Goal: Task Accomplishment & Management: Complete application form

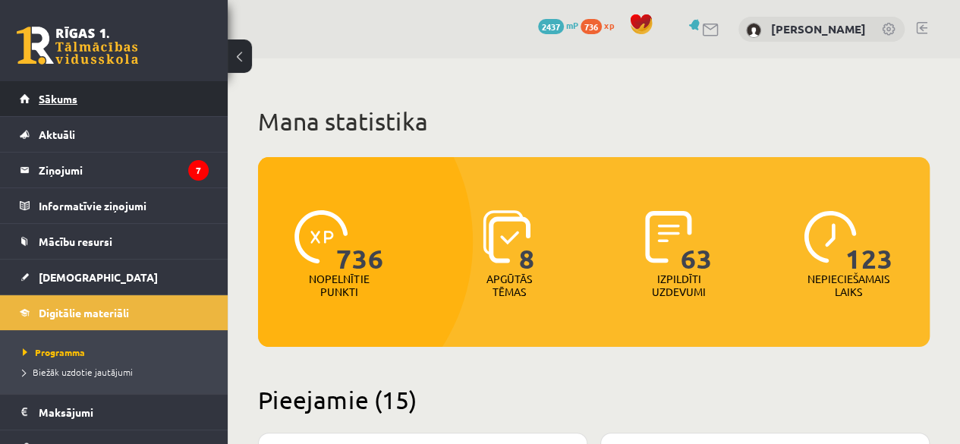
click at [176, 107] on link "Sākums" at bounding box center [114, 98] width 189 height 35
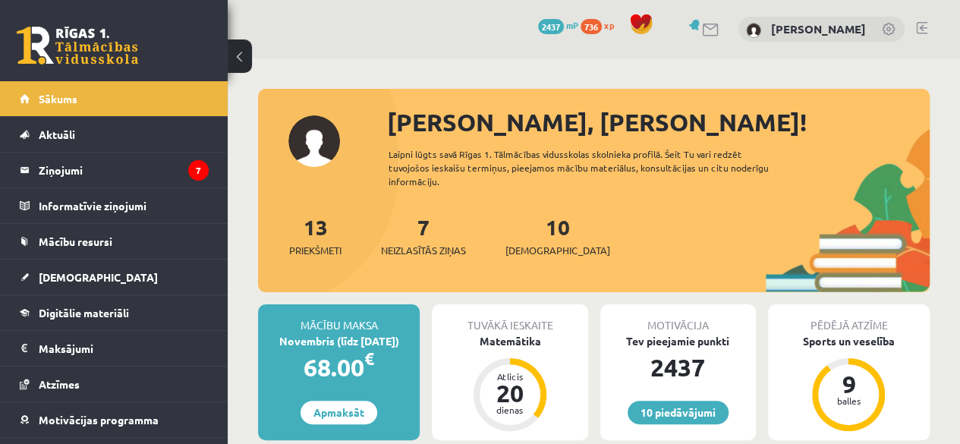
drag, startPoint x: 737, startPoint y: 248, endPoint x: 712, endPoint y: 258, distance: 26.9
click at [712, 258] on div "13 Priekšmeti 7 Neizlasītās ziņas 10 Ieskaites" at bounding box center [594, 251] width 672 height 81
click at [656, 415] on link "10 piedāvājumi" at bounding box center [678, 413] width 101 height 24
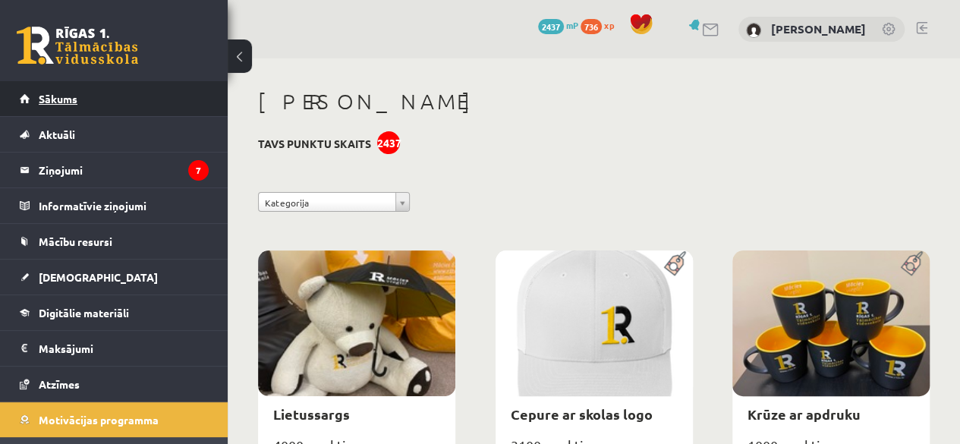
click at [102, 104] on link "Sākums" at bounding box center [114, 98] width 189 height 35
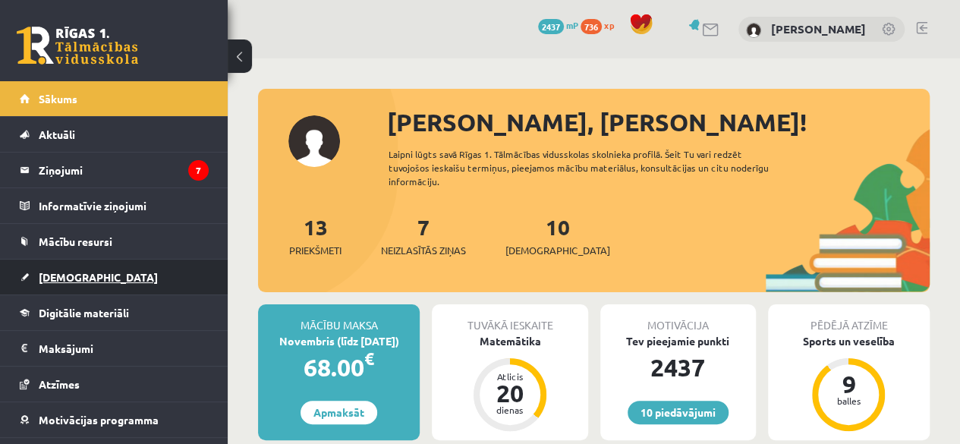
click at [88, 273] on link "[DEMOGRAPHIC_DATA]" at bounding box center [114, 277] width 189 height 35
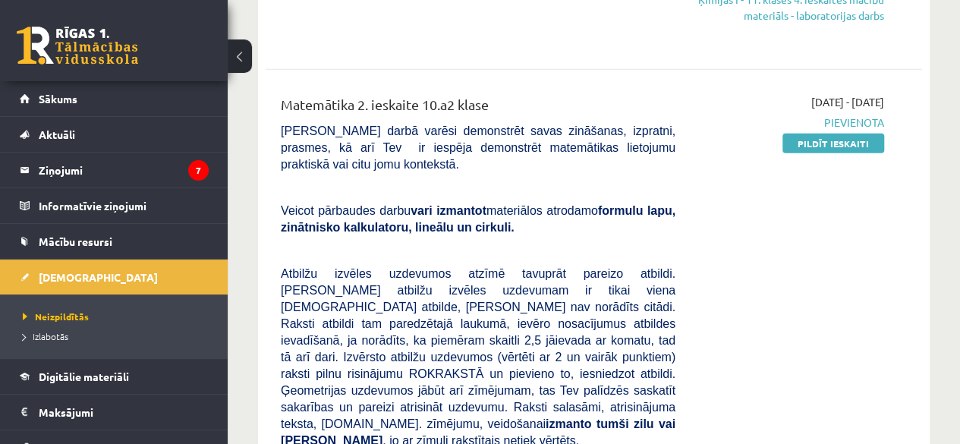
scroll to position [1811, 0]
click at [822, 134] on link "Pildīt ieskaiti" at bounding box center [834, 144] width 102 height 20
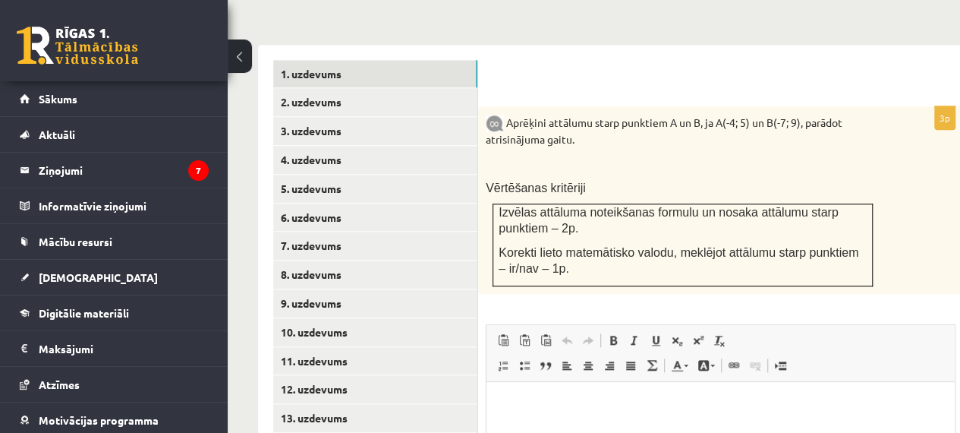
scroll to position [641, 33]
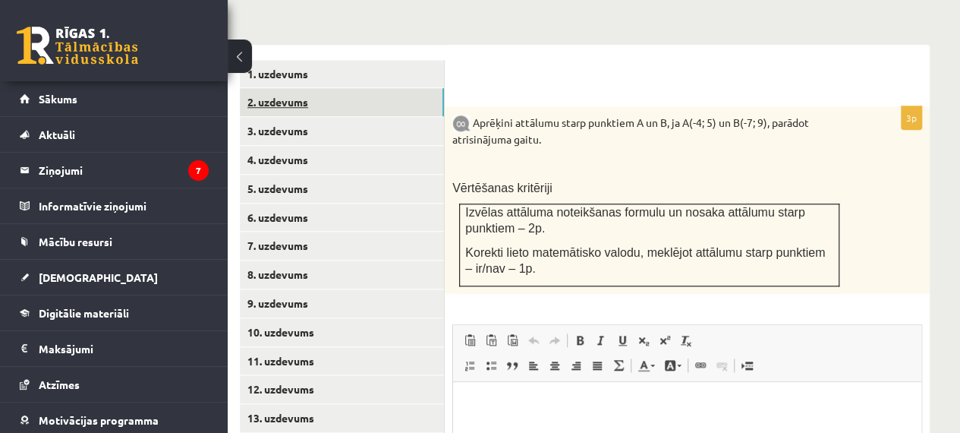
click at [368, 88] on link "2. uzdevums" at bounding box center [342, 102] width 204 height 28
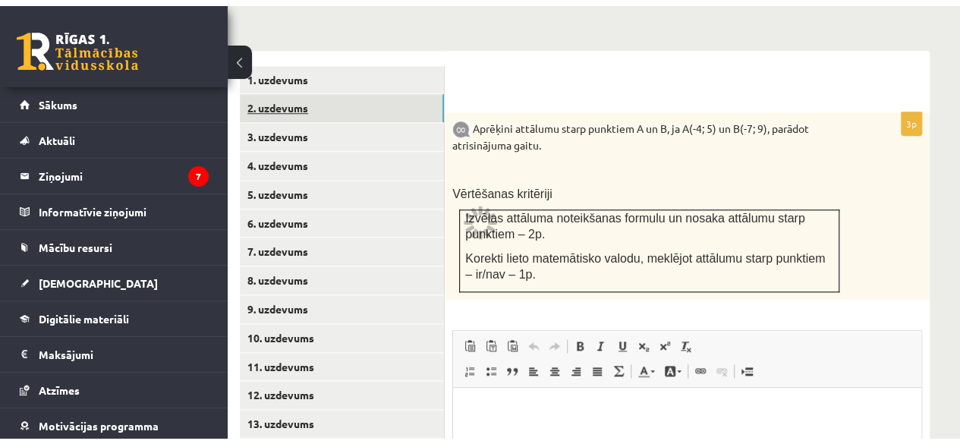
scroll to position [659, 0]
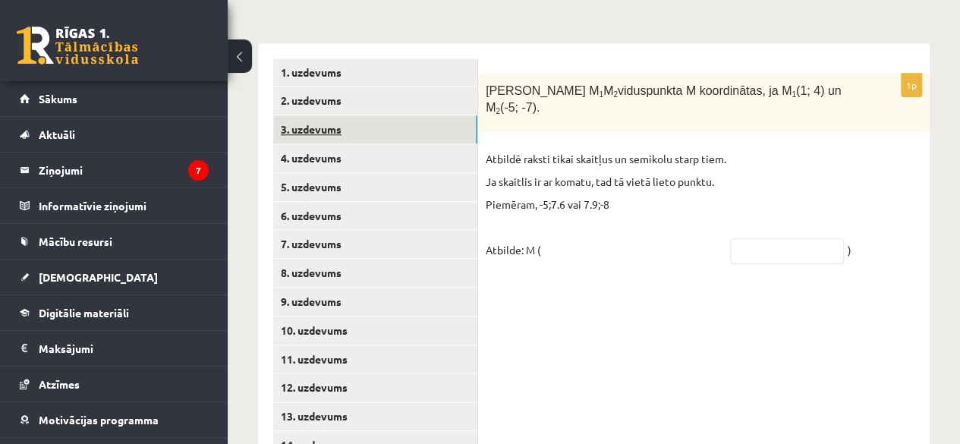
click at [370, 115] on link "3. uzdevums" at bounding box center [375, 129] width 204 height 28
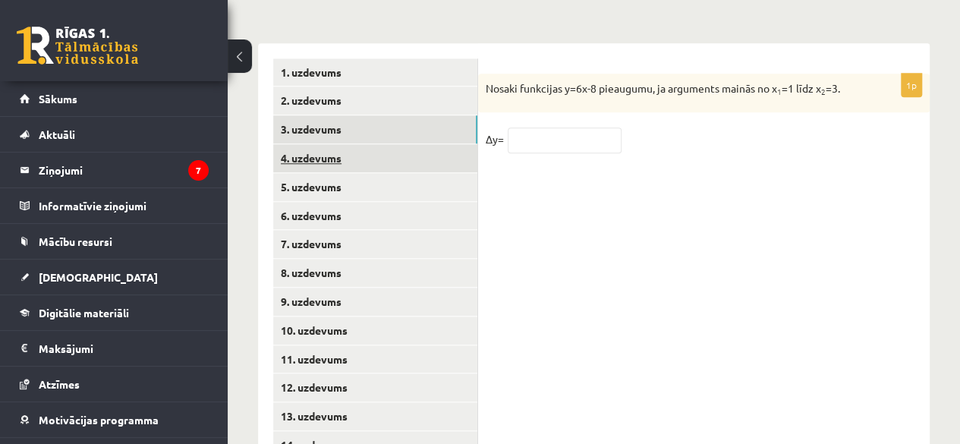
click at [372, 144] on link "4. uzdevums" at bounding box center [375, 158] width 204 height 28
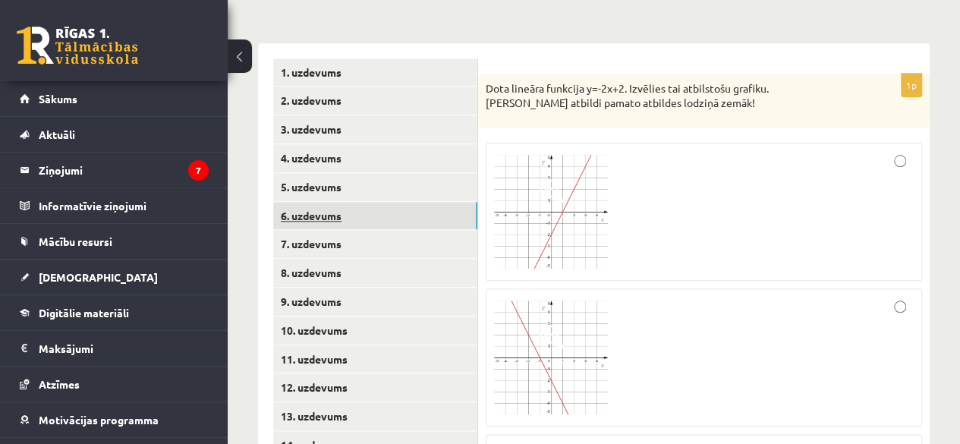
click at [376, 202] on link "6. uzdevums" at bounding box center [375, 216] width 204 height 28
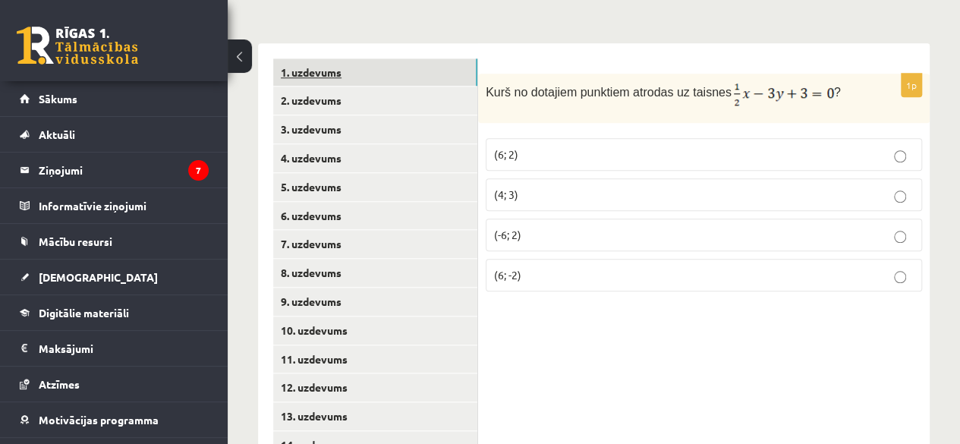
click at [360, 58] on link "1. uzdevums" at bounding box center [375, 72] width 204 height 28
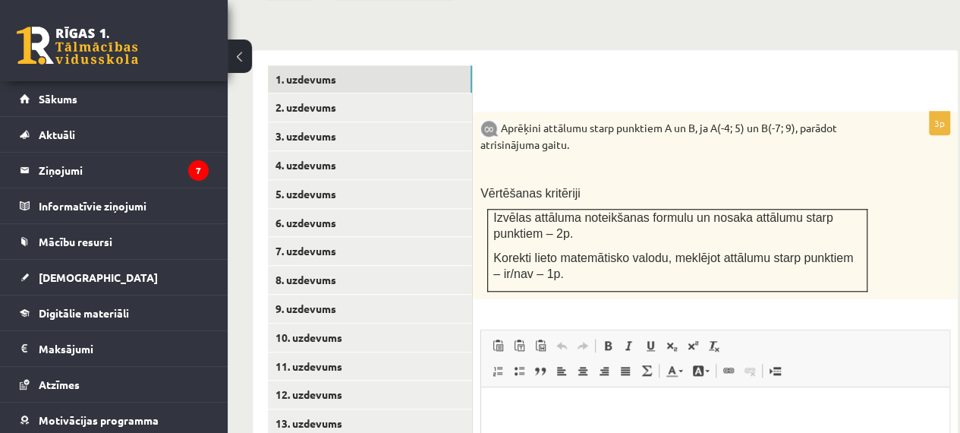
scroll to position [635, 5]
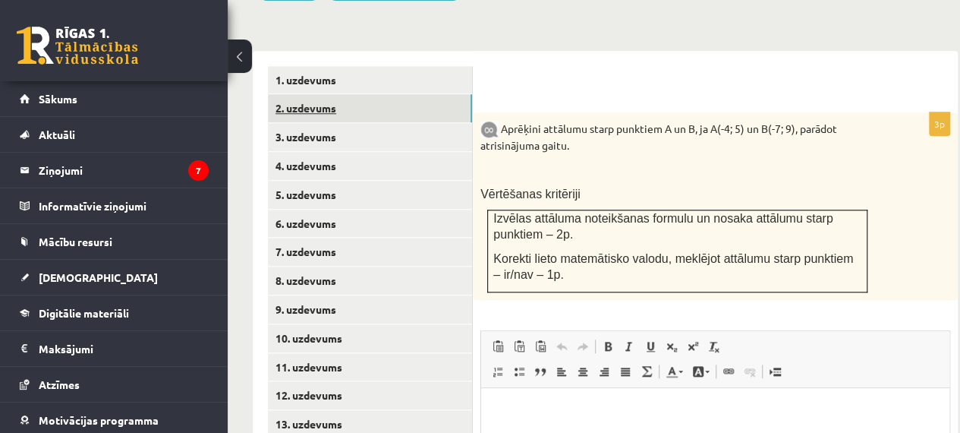
click at [380, 94] on link "2. uzdevums" at bounding box center [370, 108] width 204 height 28
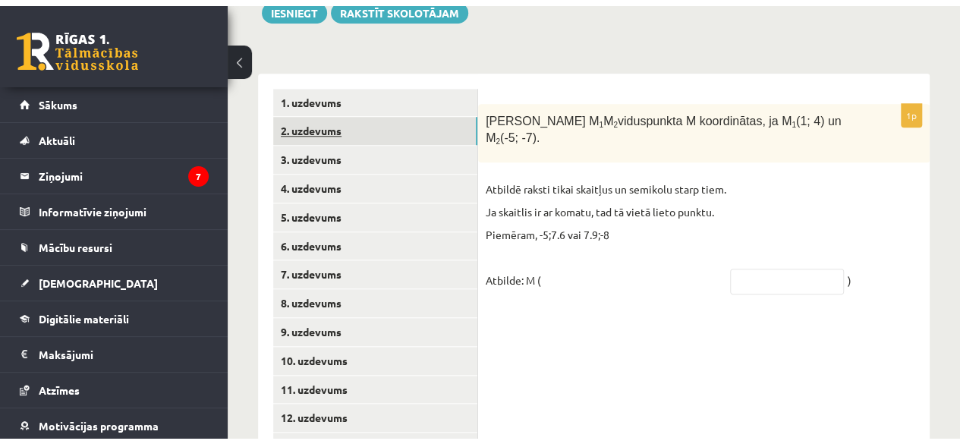
scroll to position [653, 0]
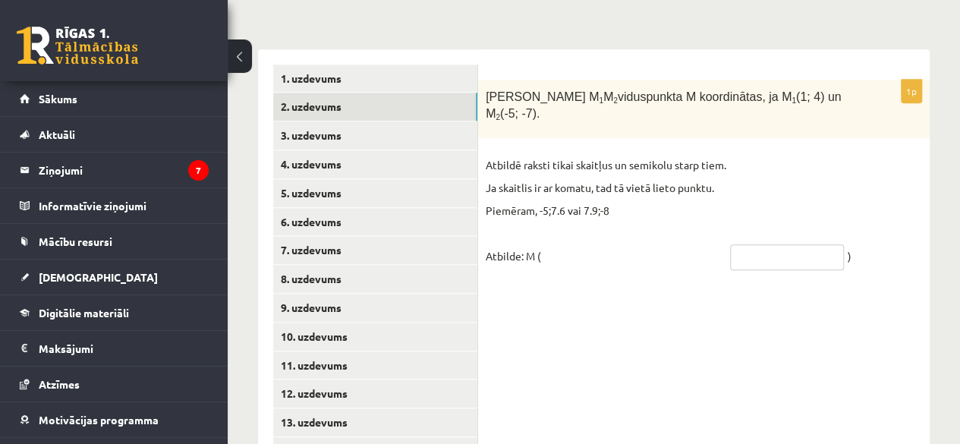
click at [755, 244] on input "text" at bounding box center [787, 257] width 114 height 26
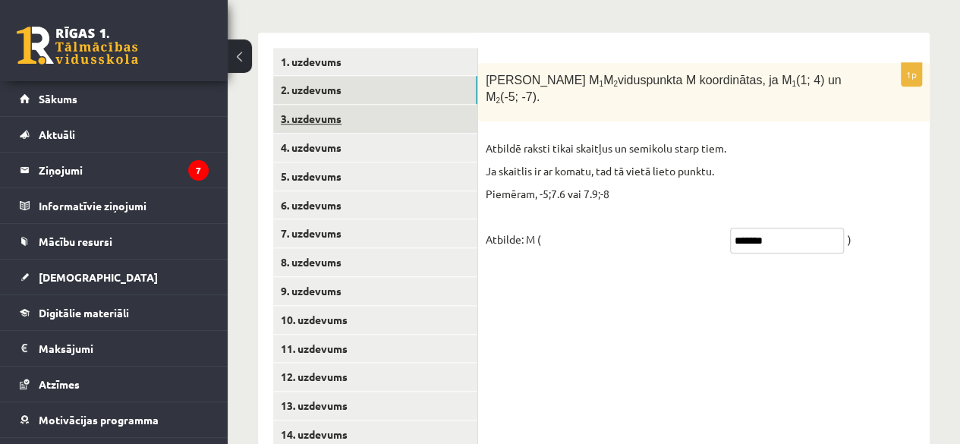
type input "*******"
click at [437, 105] on link "3. uzdevums" at bounding box center [375, 119] width 204 height 28
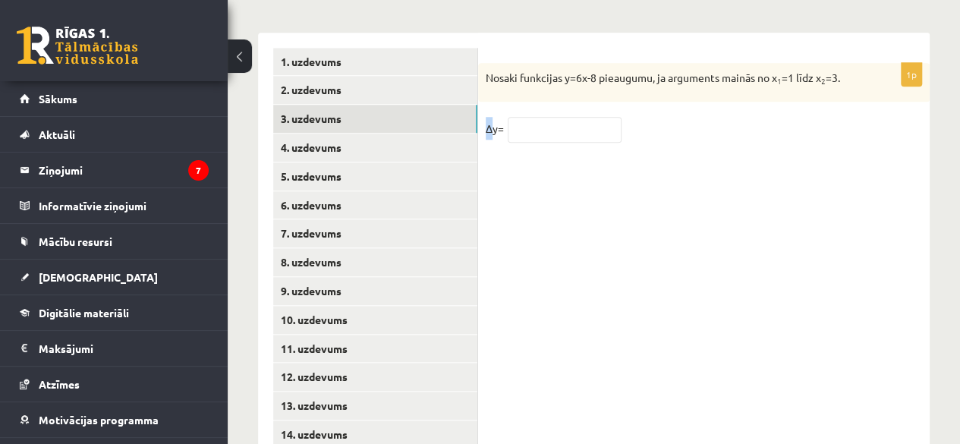
drag, startPoint x: 495, startPoint y: 98, endPoint x: 484, endPoint y: 97, distance: 10.7
click at [484, 97] on div "1p Nosaki funkcijas y=6x-8 pieaugumu, ja arguments mainās no x 1 =1 līdz x 2 =3…" at bounding box center [704, 110] width 452 height 94
click at [493, 117] on p "∆y=" at bounding box center [495, 128] width 18 height 23
click at [567, 117] on input "text" at bounding box center [565, 130] width 114 height 26
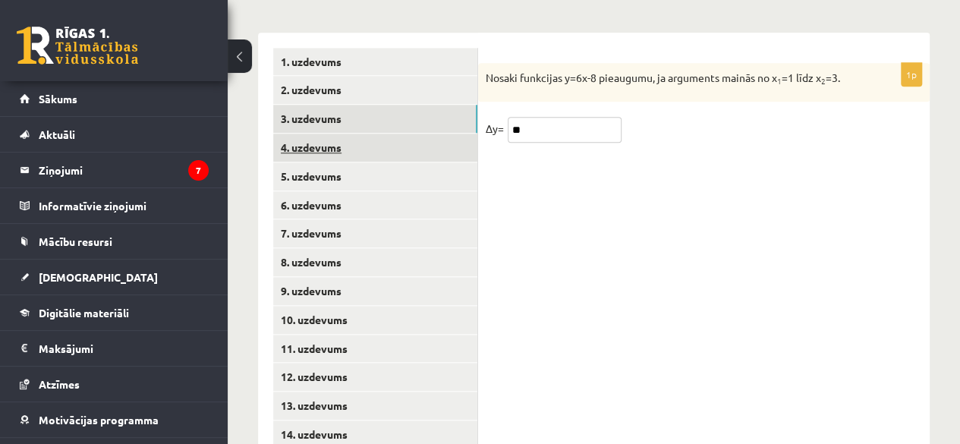
type input "**"
click at [374, 134] on link "4. uzdevums" at bounding box center [375, 148] width 204 height 28
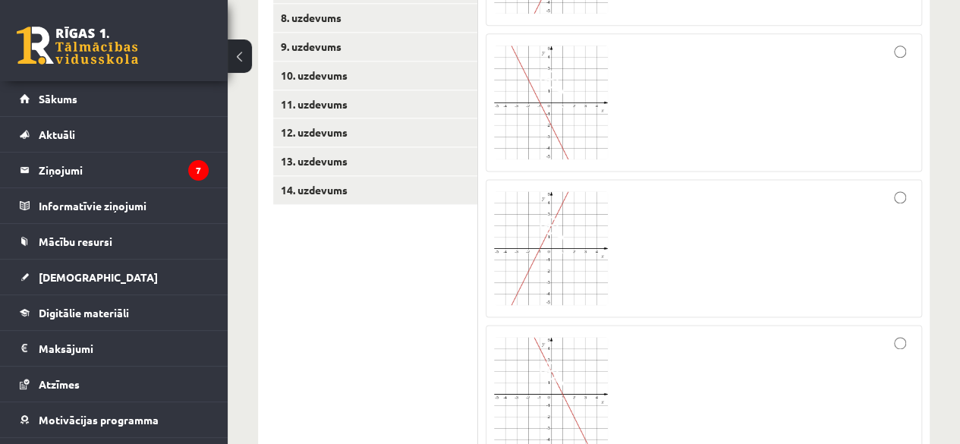
scroll to position [914, 0]
click at [582, 345] on img at bounding box center [551, 394] width 114 height 114
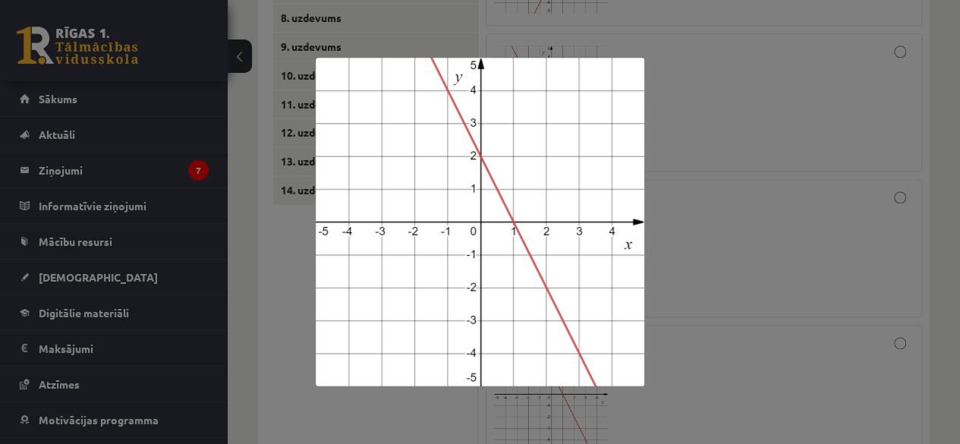
click at [777, 295] on div at bounding box center [480, 222] width 960 height 444
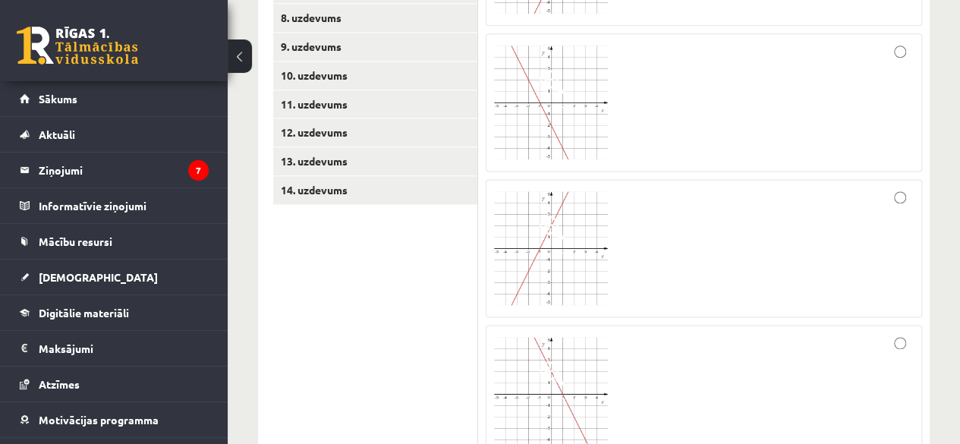
click at [527, 363] on img at bounding box center [551, 394] width 114 height 114
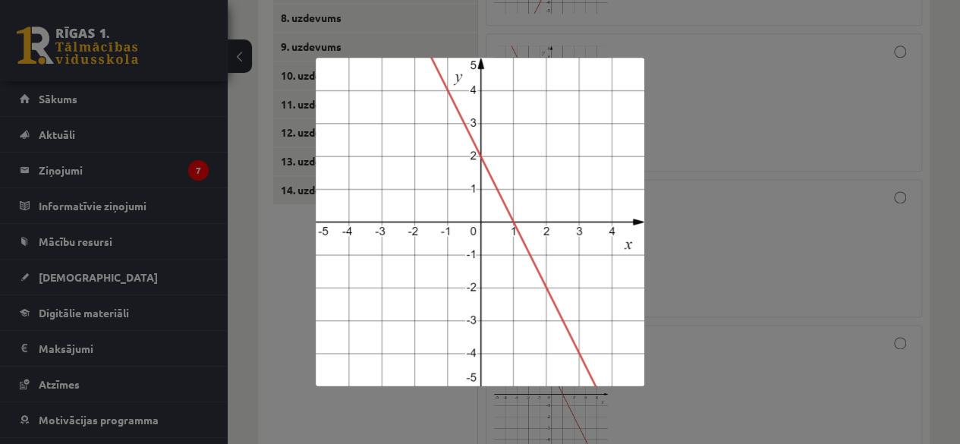
click at [732, 178] on div at bounding box center [480, 222] width 960 height 444
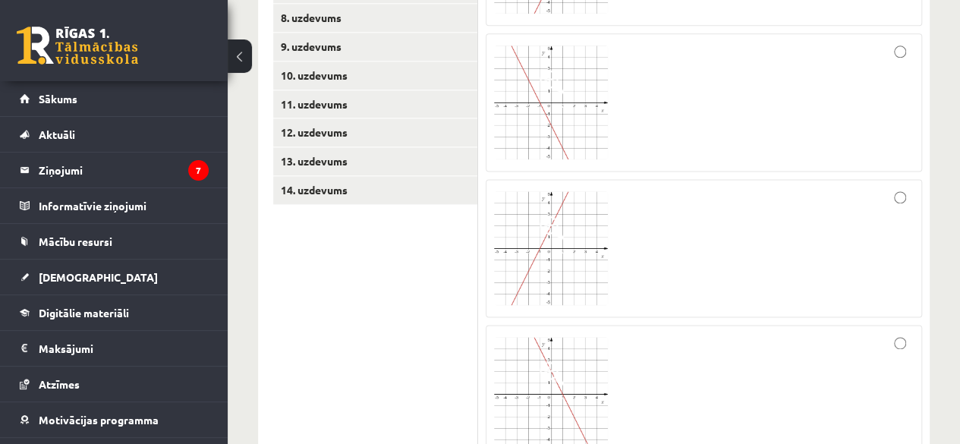
click at [585, 345] on img at bounding box center [551, 394] width 114 height 114
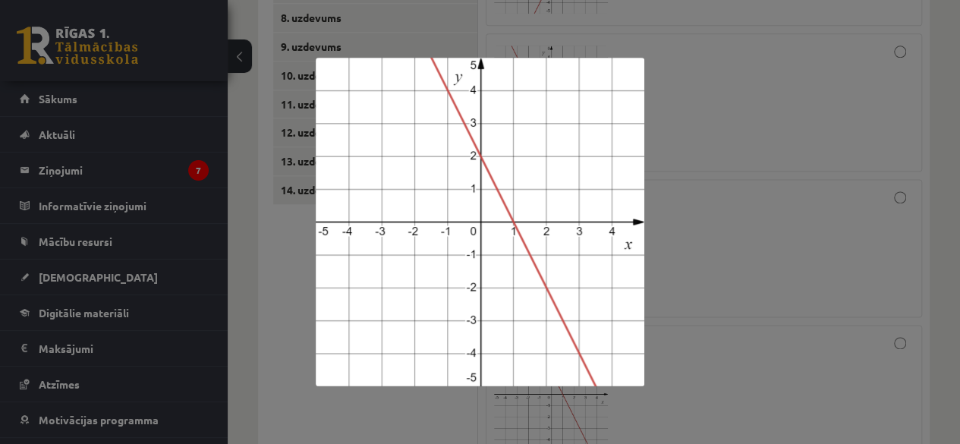
click at [683, 232] on div at bounding box center [480, 222] width 960 height 444
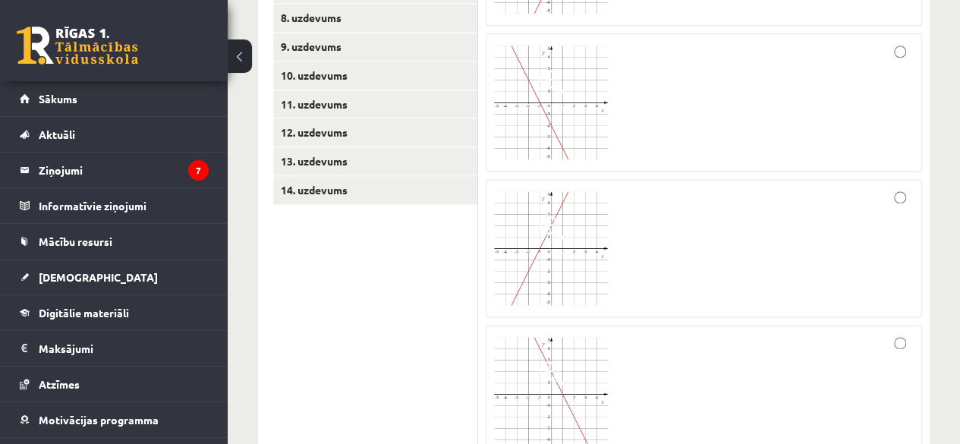
click at [856, 354] on div at bounding box center [704, 393] width 420 height 121
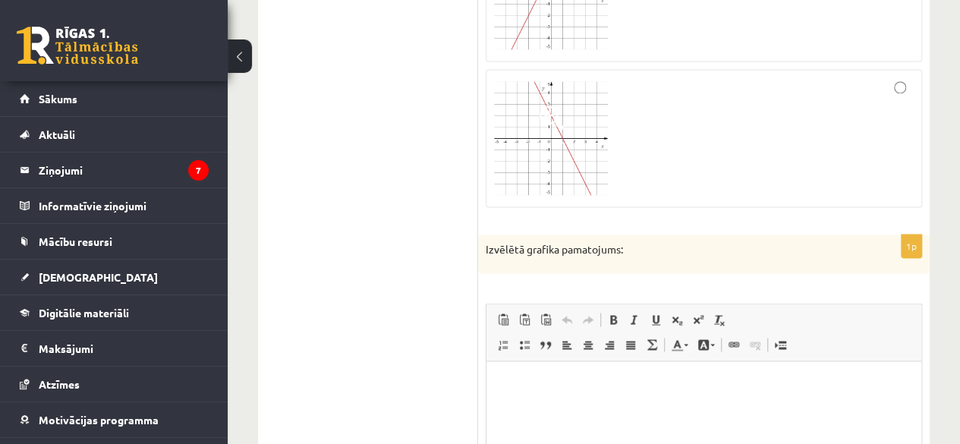
scroll to position [1174, 0]
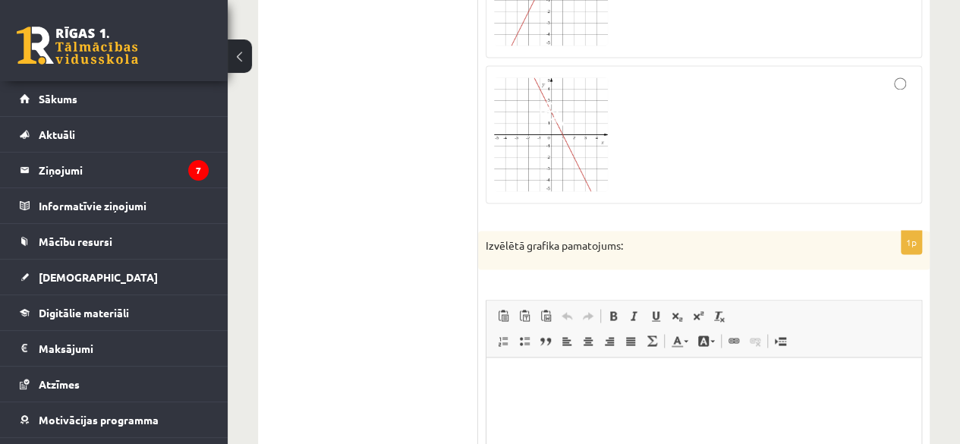
click at [732, 386] on p "Bagātinātā teksta redaktors, wiswyg-editor-user-answer-47433906608140" at bounding box center [704, 381] width 405 height 16
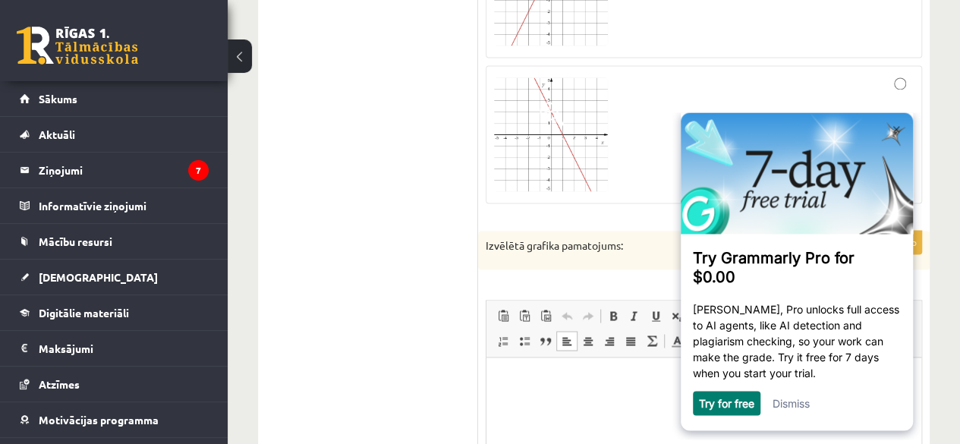
click at [806, 402] on link "Dismiss" at bounding box center [791, 402] width 37 height 13
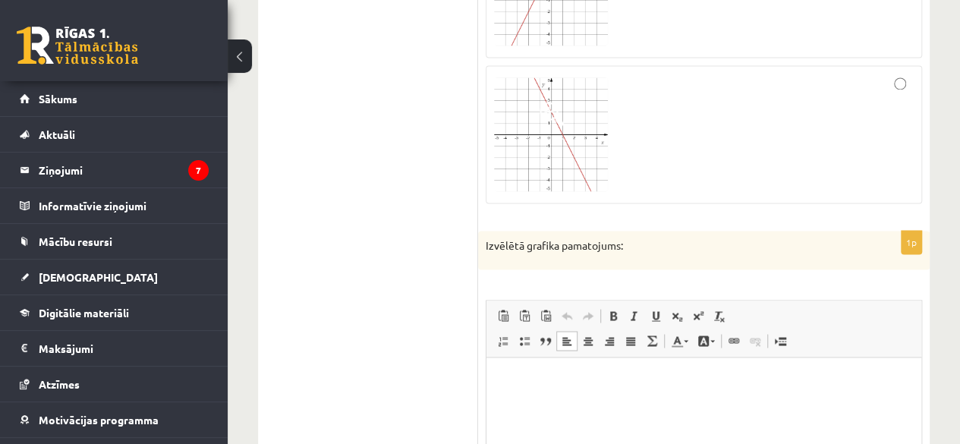
click at [807, 404] on html at bounding box center [704, 381] width 435 height 46
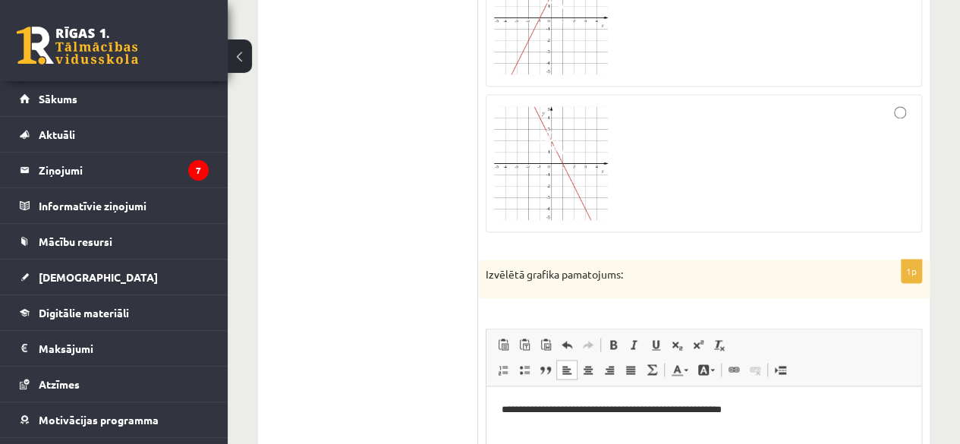
scroll to position [1146, 0]
click at [643, 408] on p "**********" at bounding box center [704, 408] width 405 height 16
click at [629, 403] on p "**********" at bounding box center [704, 408] width 405 height 16
click at [619, 406] on p "**********" at bounding box center [704, 408] width 405 height 16
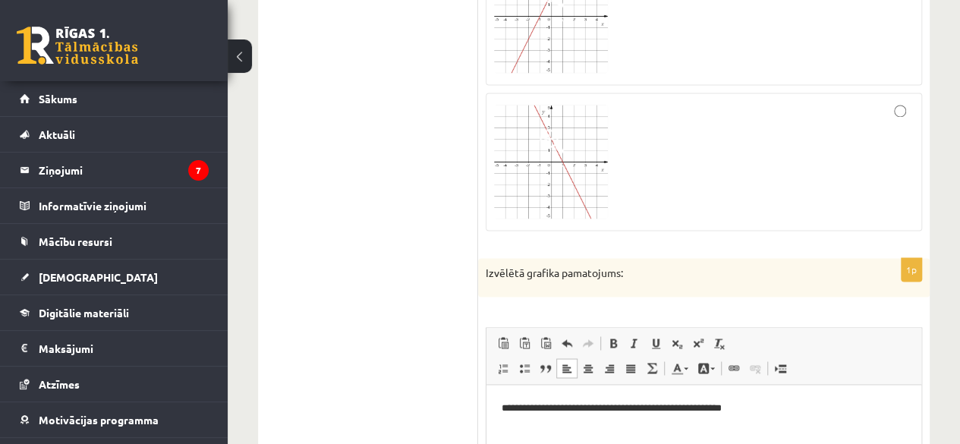
click at [635, 408] on p "**********" at bounding box center [704, 408] width 405 height 16
click at [741, 407] on p "**********" at bounding box center [704, 408] width 405 height 16
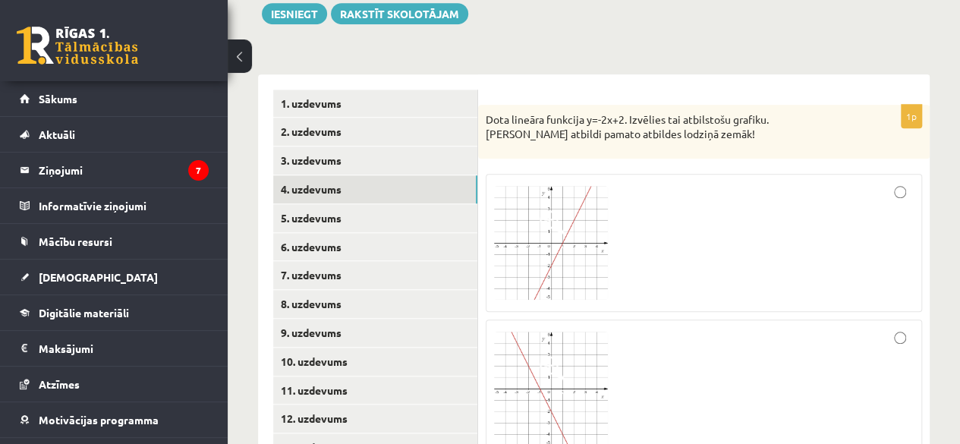
scroll to position [627, 0]
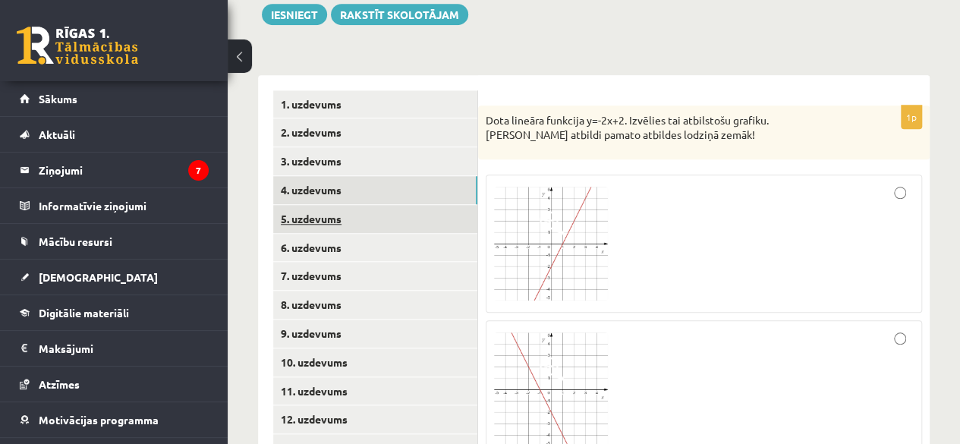
click at [329, 205] on link "5. uzdevums" at bounding box center [375, 219] width 204 height 28
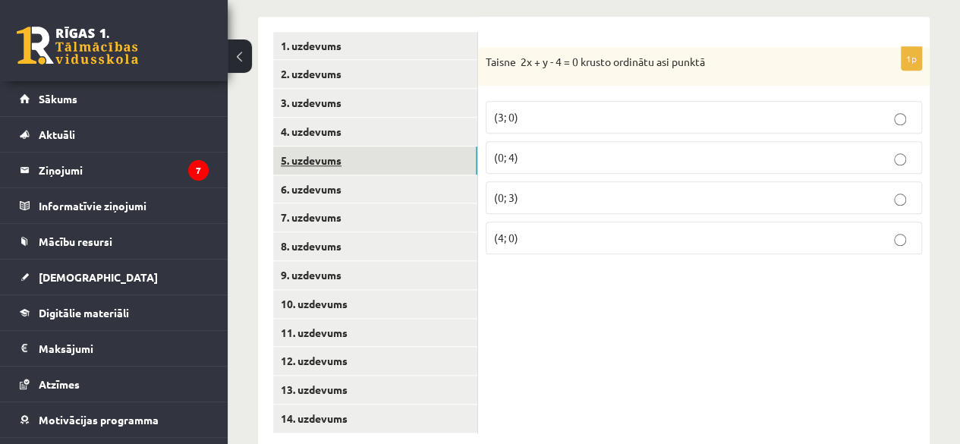
scroll to position [686, 0]
click at [534, 149] on p "(0; 4)" at bounding box center [704, 157] width 420 height 16
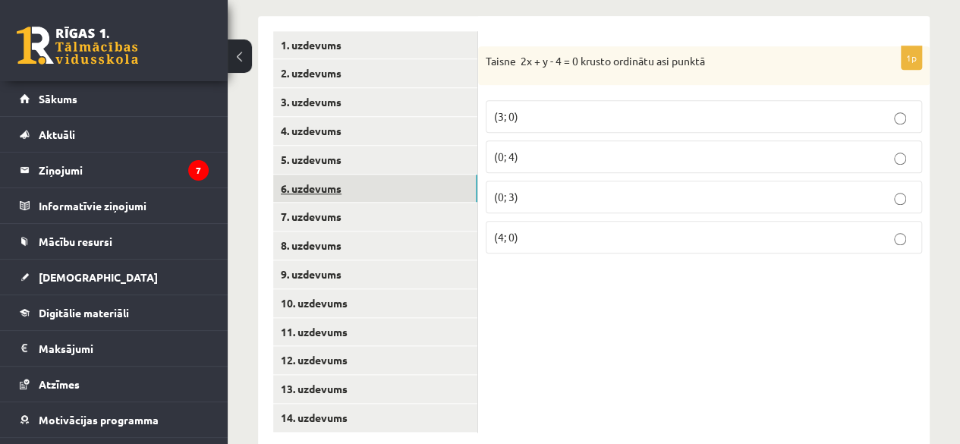
click at [377, 175] on link "6. uzdevums" at bounding box center [375, 189] width 204 height 28
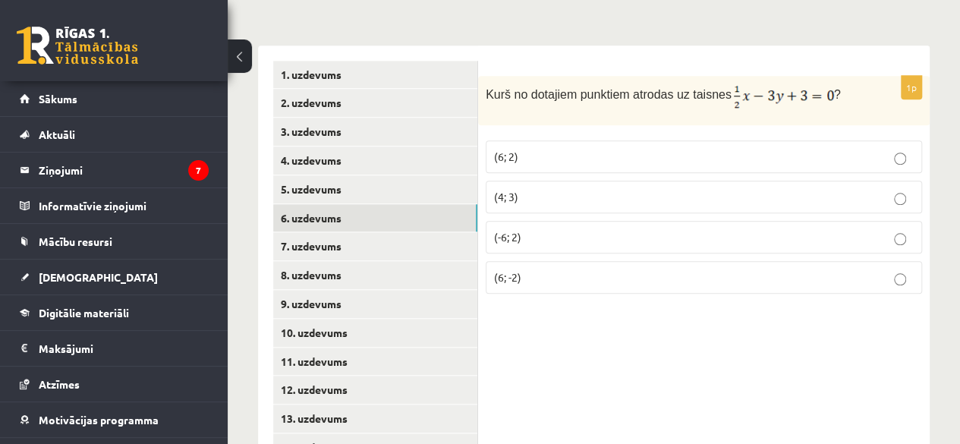
scroll to position [657, 0]
click at [521, 140] on label "(6; 2)" at bounding box center [704, 156] width 437 height 33
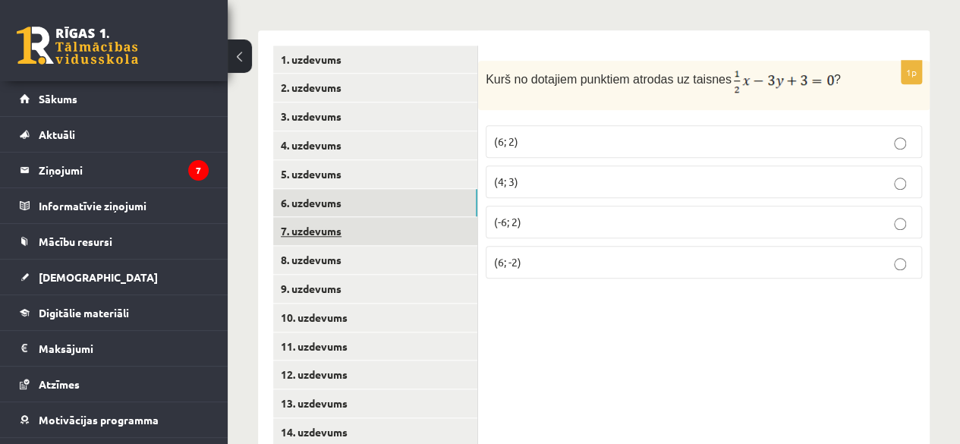
scroll to position [671, 0]
click at [536, 175] on p "(4; 3)" at bounding box center [704, 183] width 420 height 16
click at [577, 134] on p "(6; 2)" at bounding box center [704, 142] width 420 height 16
click at [366, 218] on link "7. uzdevums" at bounding box center [375, 232] width 204 height 28
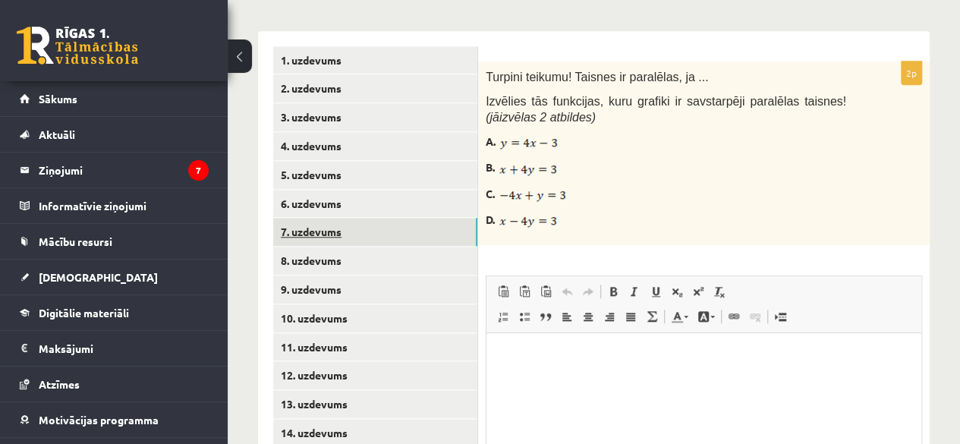
scroll to position [0, 0]
click at [534, 135] on img at bounding box center [529, 142] width 58 height 15
click at [556, 143] on div "Turpini teikumu! Taisnes ir paralēlas, ja ... Izvēlies tās funkcijas, kuru graf…" at bounding box center [704, 153] width 452 height 184
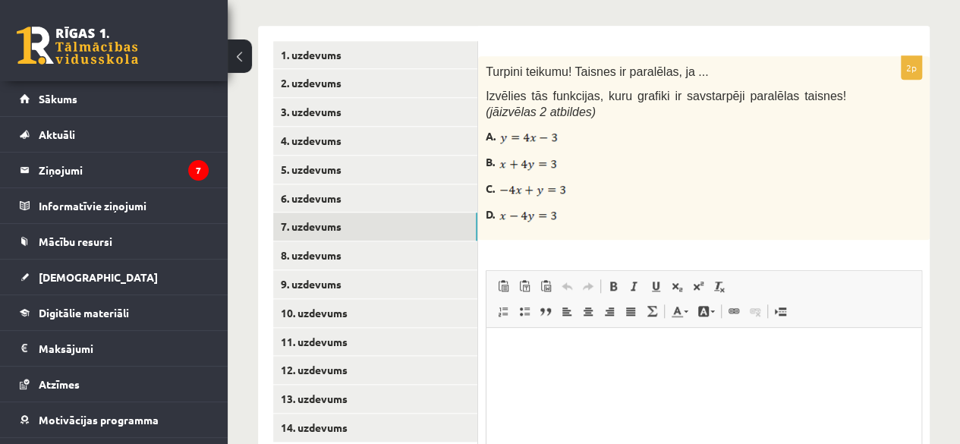
scroll to position [673, 0]
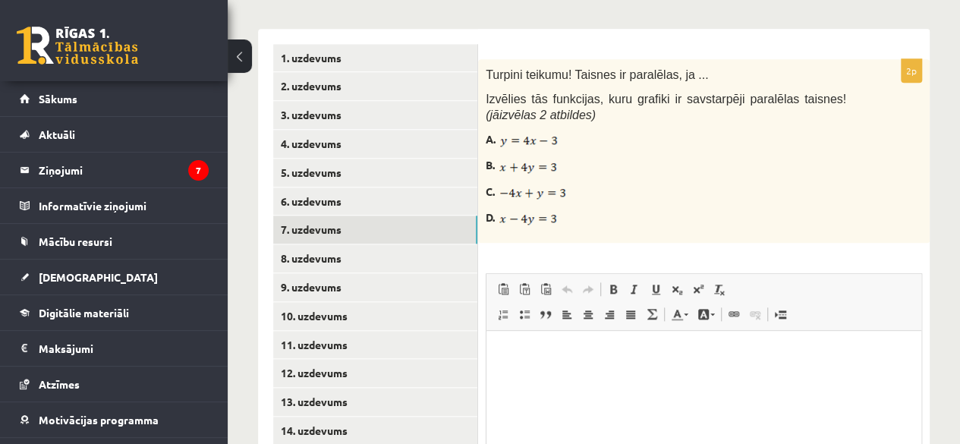
click at [571, 363] on html at bounding box center [704, 353] width 435 height 46
click at [500, 351] on html "**********" at bounding box center [704, 353] width 435 height 46
click at [606, 354] on p "**********" at bounding box center [704, 353] width 405 height 16
click at [613, 354] on p "**********" at bounding box center [704, 353] width 405 height 16
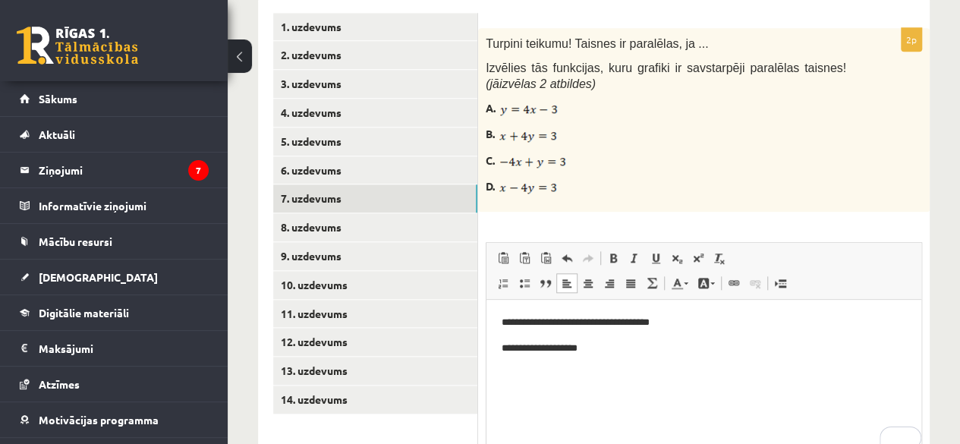
scroll to position [714, 0]
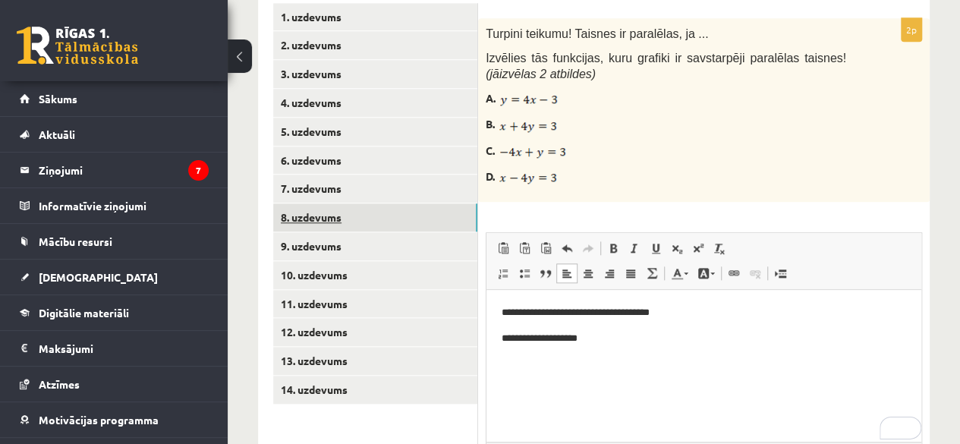
click at [359, 203] on link "8. uzdevums" at bounding box center [375, 217] width 204 height 28
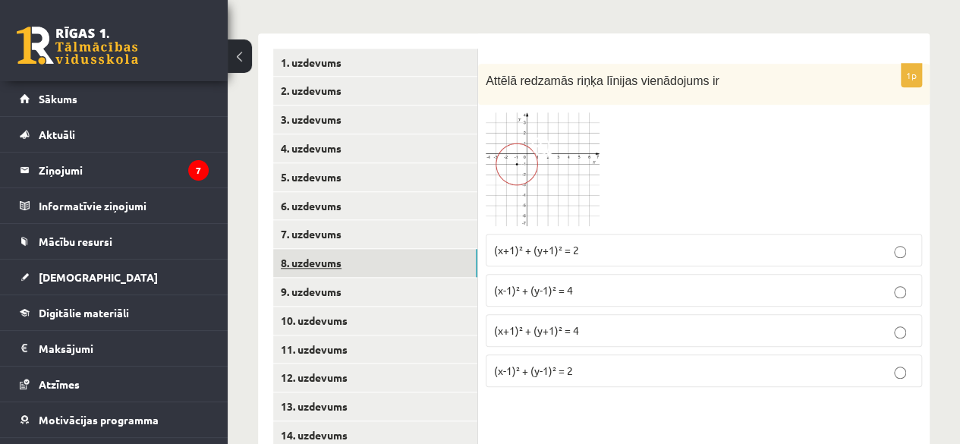
scroll to position [668, 0]
click at [507, 134] on img at bounding box center [543, 170] width 114 height 114
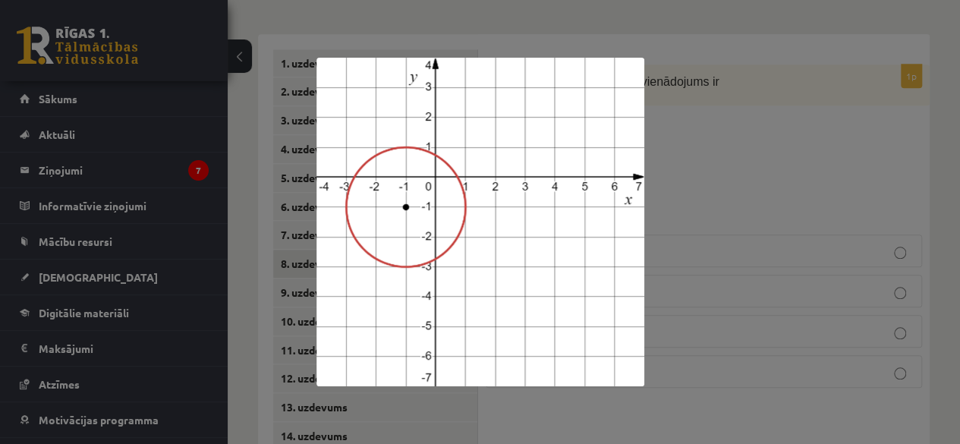
click at [696, 121] on div at bounding box center [480, 222] width 960 height 444
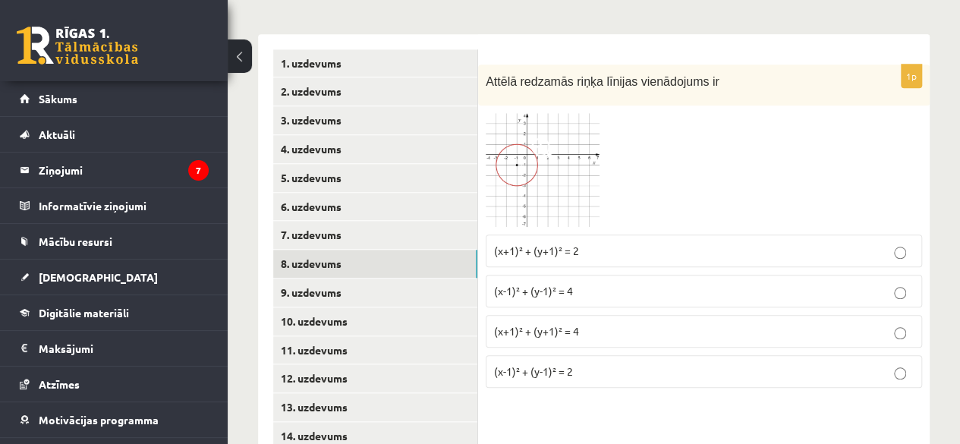
click at [536, 159] on img at bounding box center [543, 170] width 114 height 114
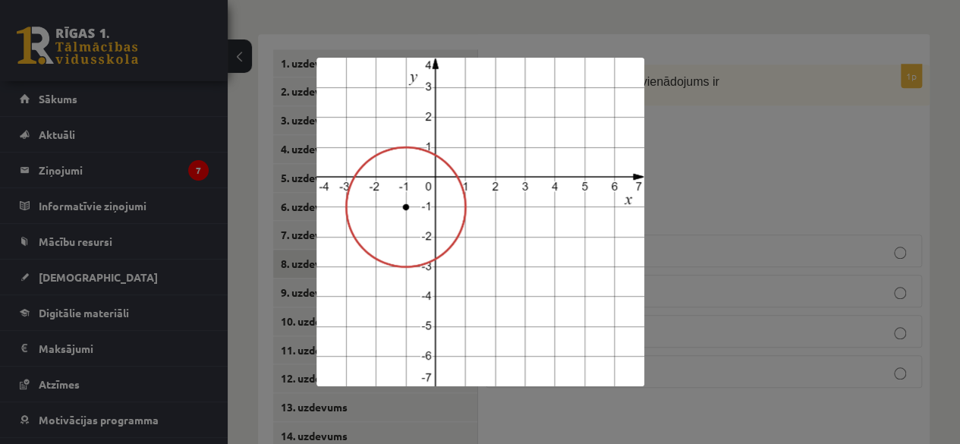
click at [798, 109] on div at bounding box center [480, 222] width 960 height 444
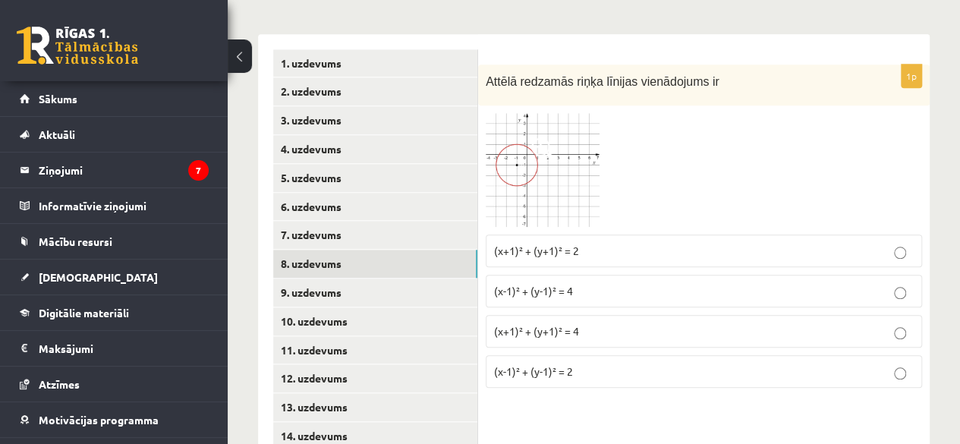
click at [538, 153] on img at bounding box center [543, 170] width 114 height 114
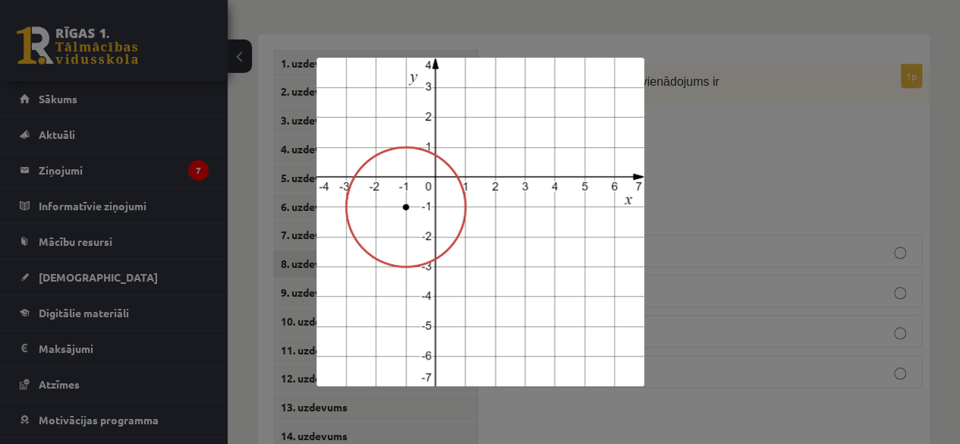
click at [749, 149] on div at bounding box center [480, 222] width 960 height 444
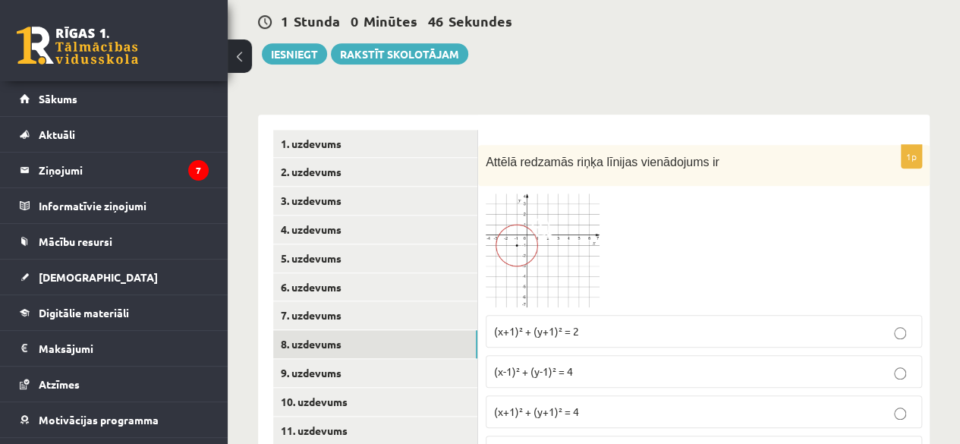
scroll to position [588, 0]
click at [564, 404] on span "(x+1)² + (y+1)² = 4" at bounding box center [536, 411] width 85 height 14
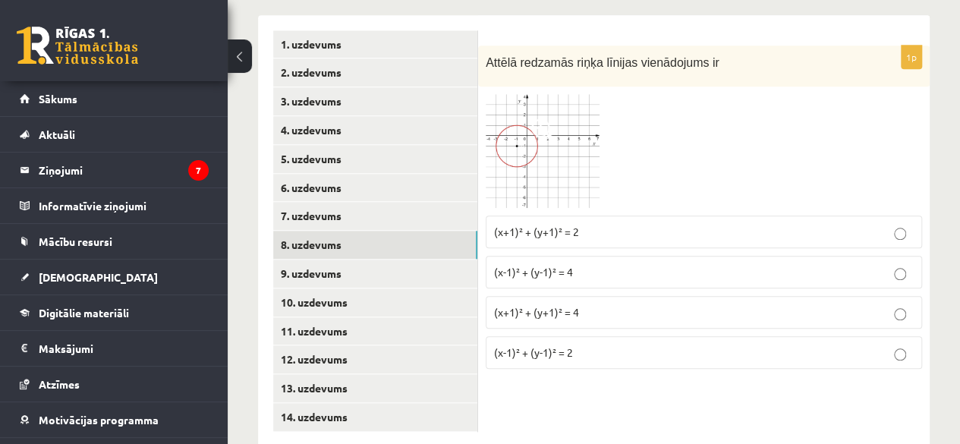
scroll to position [686, 0]
click at [370, 260] on link "9. uzdevums" at bounding box center [375, 274] width 204 height 28
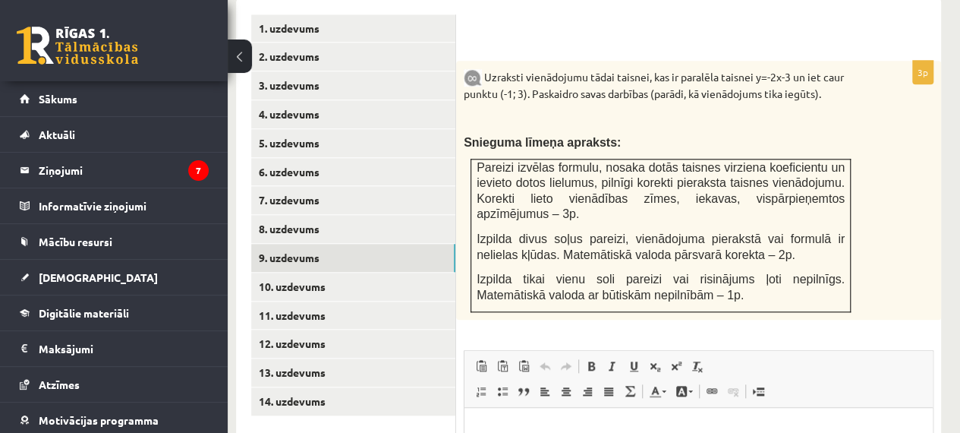
scroll to position [683, 22]
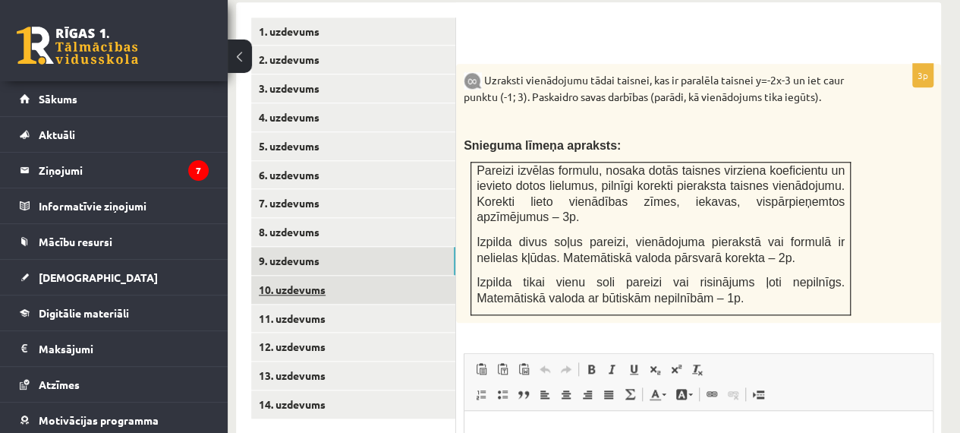
click at [433, 276] on link "10. uzdevums" at bounding box center [353, 290] width 204 height 28
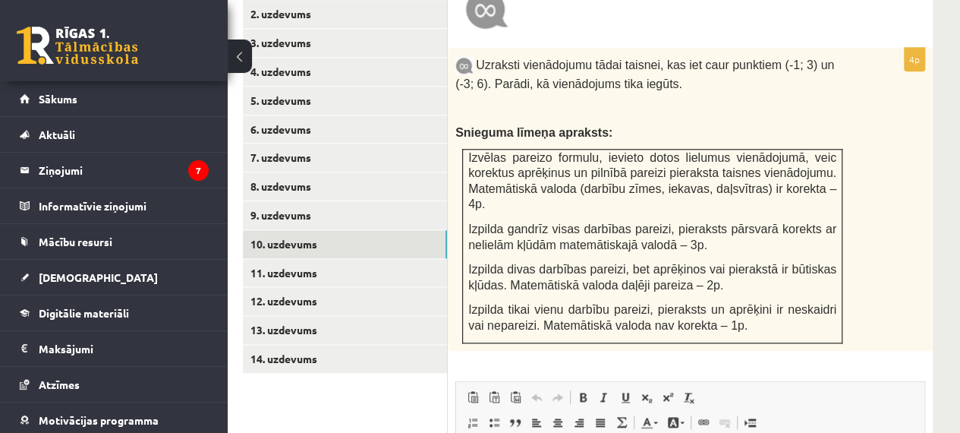
scroll to position [727, 29]
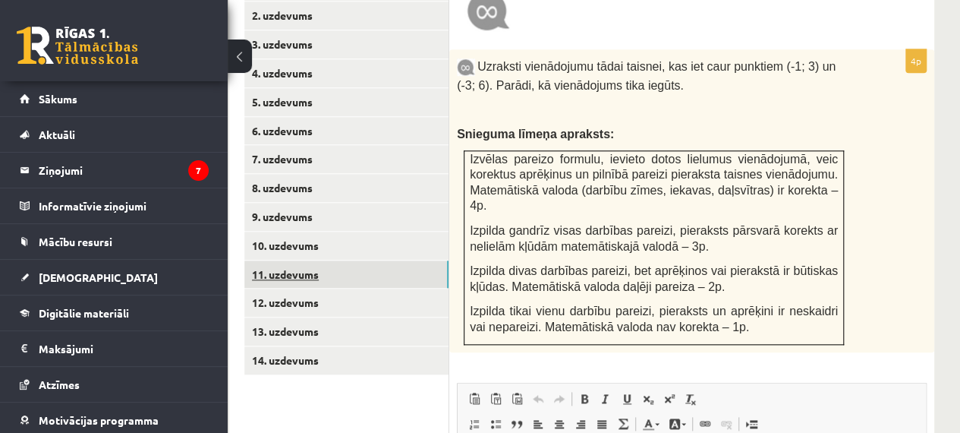
click at [399, 260] on link "11. uzdevums" at bounding box center [346, 274] width 204 height 28
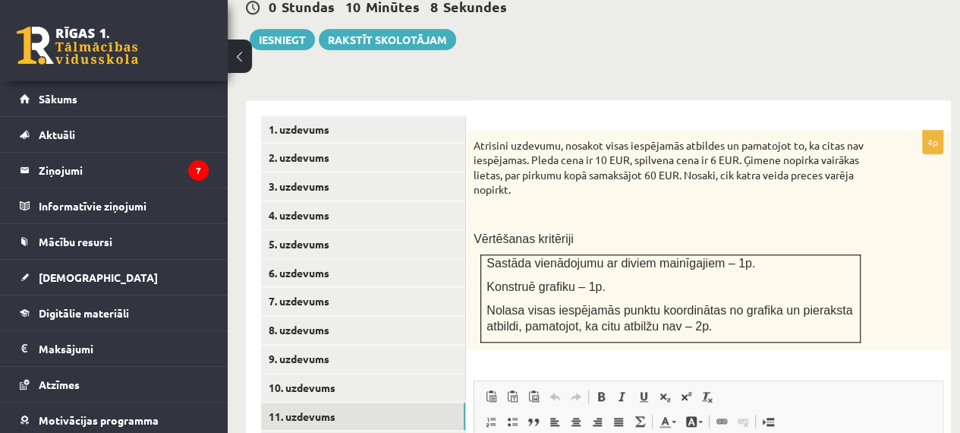
scroll to position [587, 11]
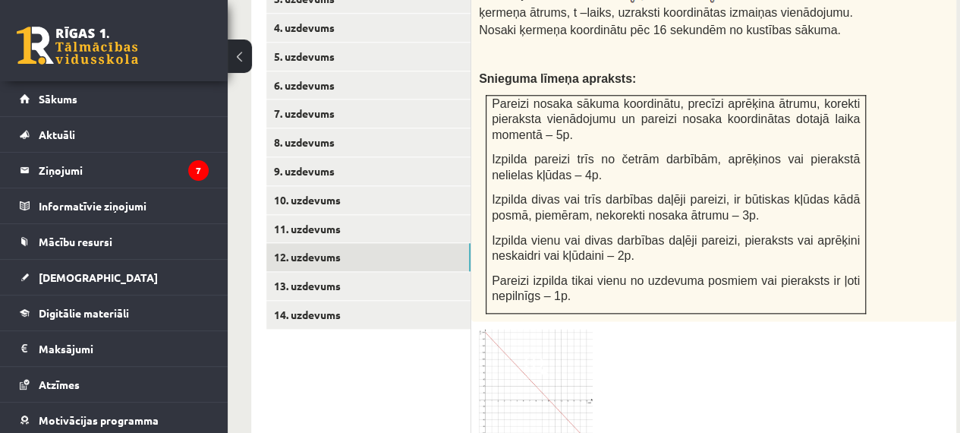
scroll to position [774, 7]
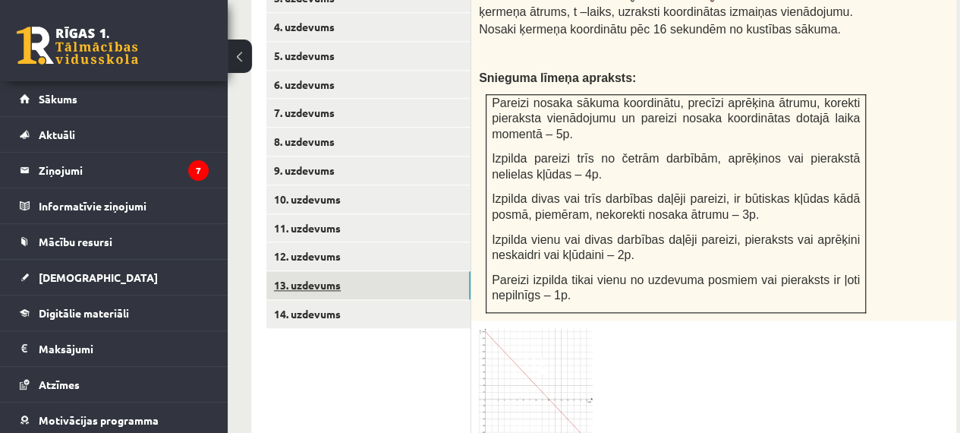
click at [389, 271] on link "13. uzdevums" at bounding box center [368, 285] width 204 height 28
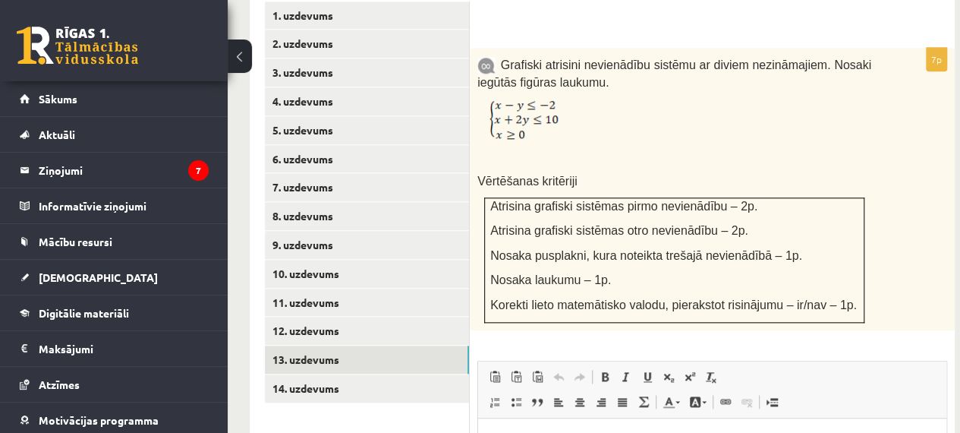
scroll to position [698, 8]
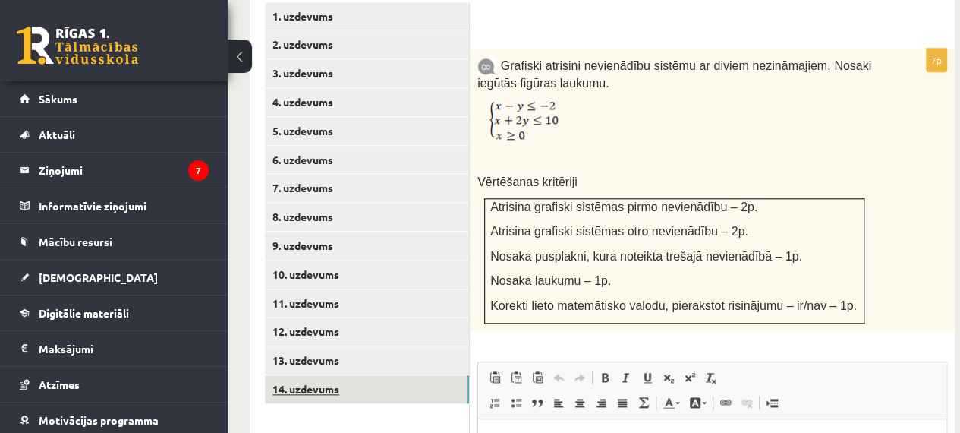
click at [355, 375] on link "14. uzdevums" at bounding box center [367, 389] width 204 height 28
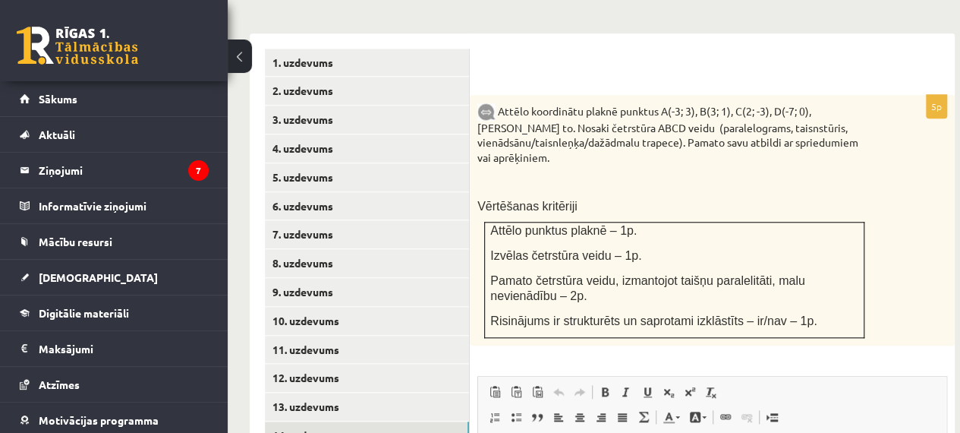
scroll to position [653, 8]
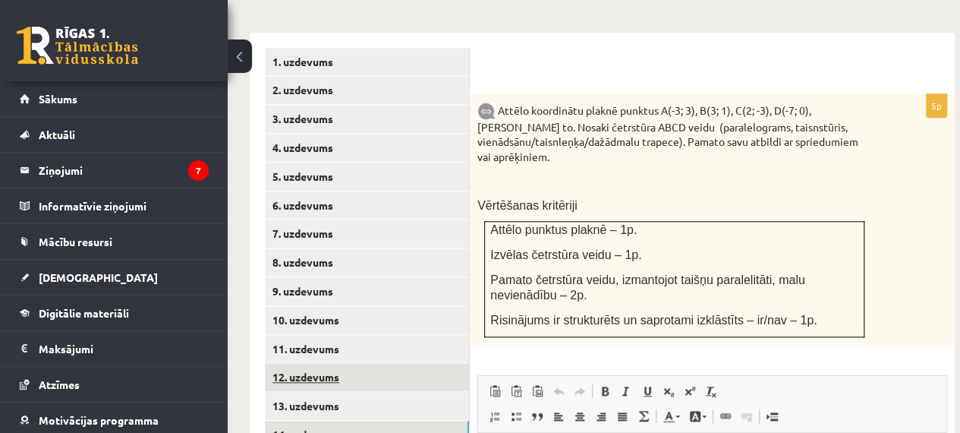
click at [394, 363] on link "12. uzdevums" at bounding box center [367, 377] width 204 height 28
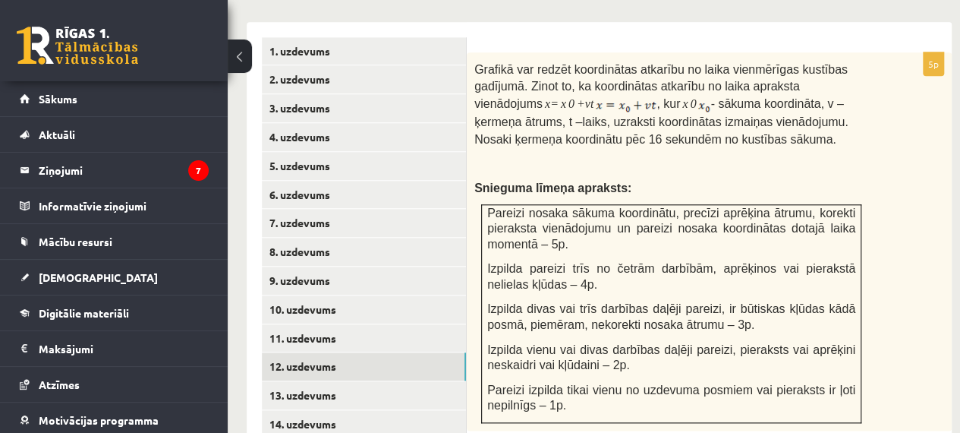
scroll to position [663, 11]
click at [291, 411] on link "14. uzdevums" at bounding box center [364, 425] width 204 height 28
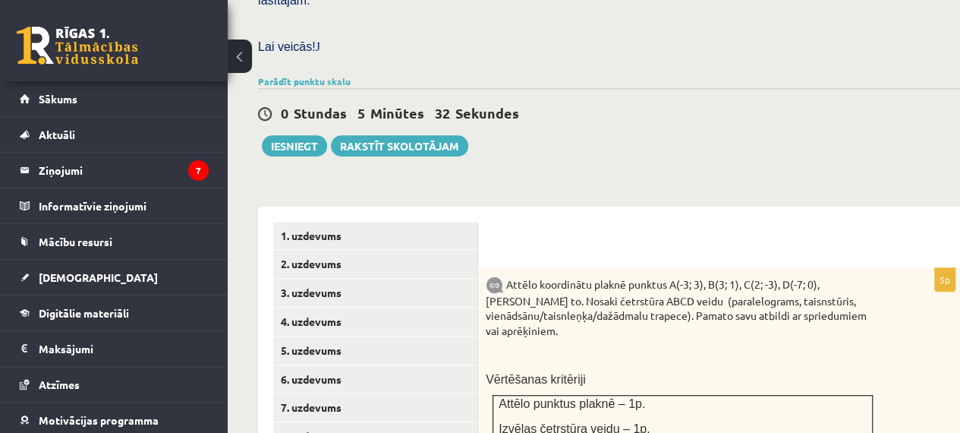
scroll to position [495, 0]
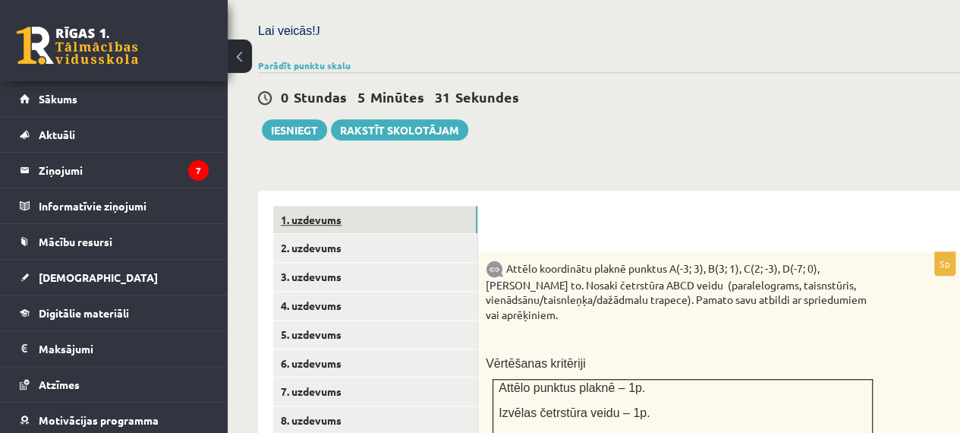
click at [375, 206] on link "1. uzdevums" at bounding box center [375, 220] width 204 height 28
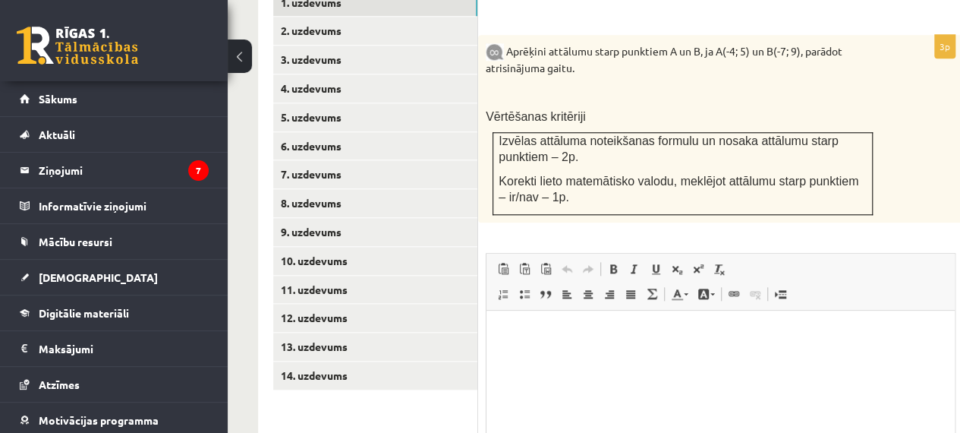
scroll to position [859, 0]
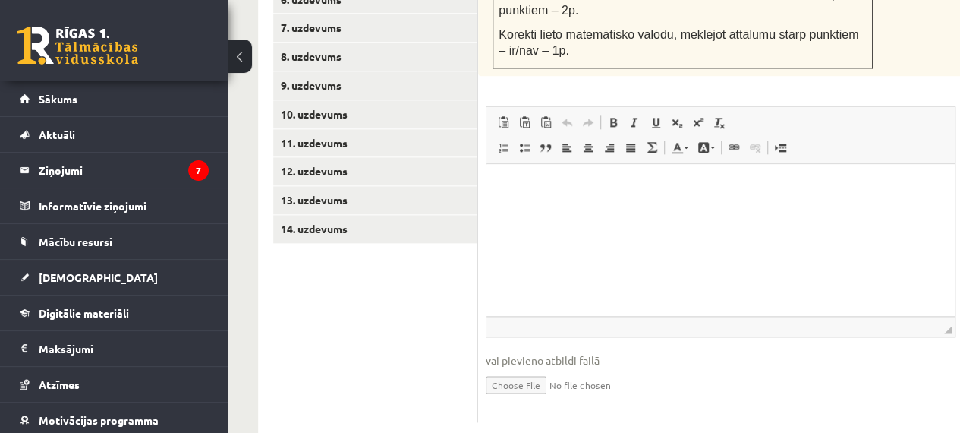
click at [530, 368] on input "file" at bounding box center [721, 383] width 470 height 31
type input "**********"
click at [588, 210] on html at bounding box center [721, 186] width 468 height 46
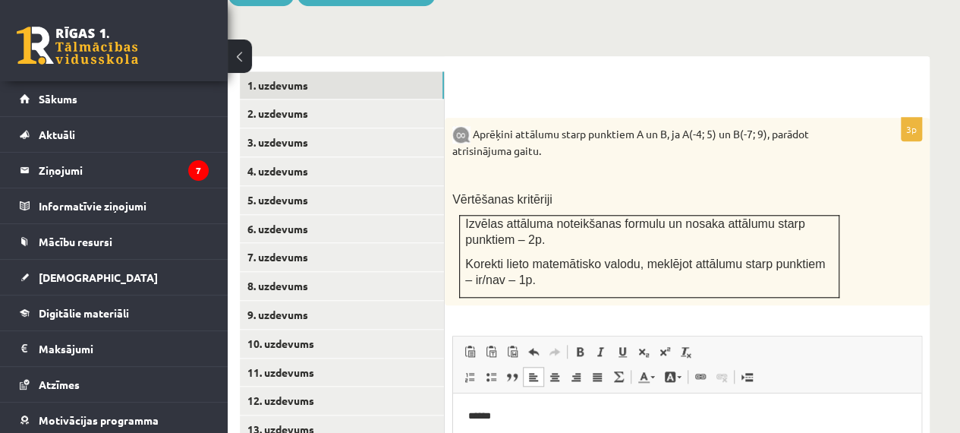
scroll to position [629, 0]
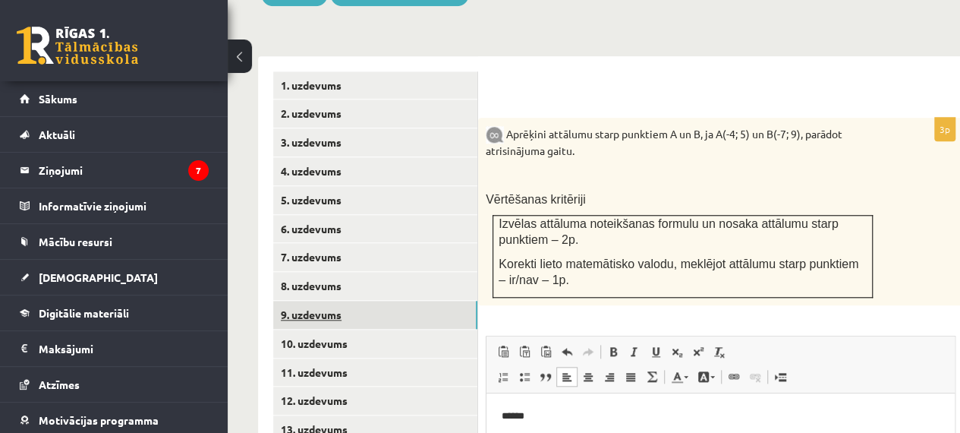
click at [396, 301] on link "9. uzdevums" at bounding box center [375, 315] width 204 height 28
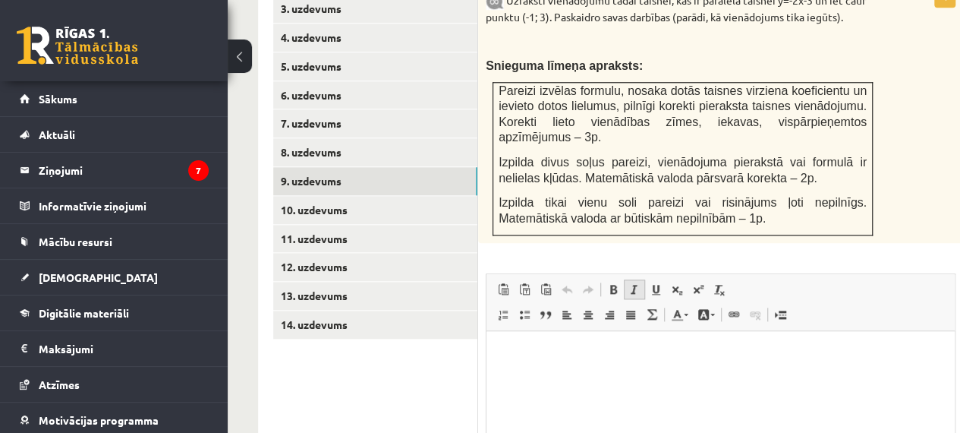
scroll to position [0, 0]
click at [591, 377] on html at bounding box center [721, 354] width 468 height 46
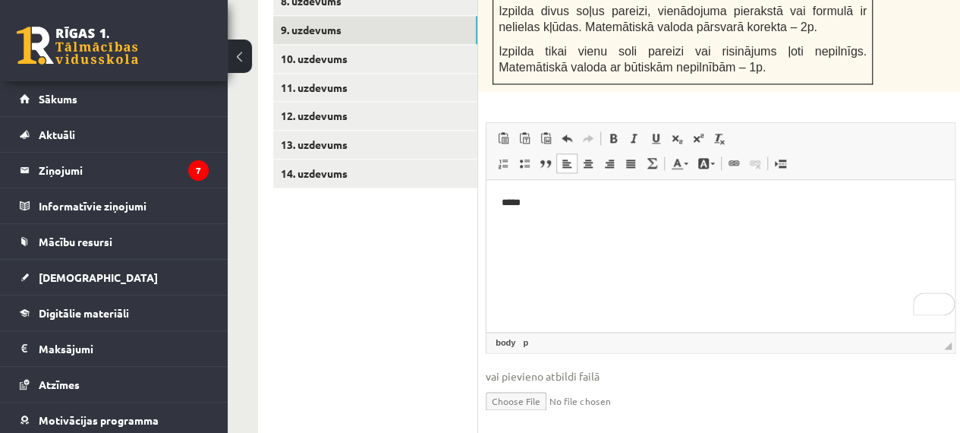
click at [531, 384] on input "file" at bounding box center [721, 399] width 470 height 31
type input "**********"
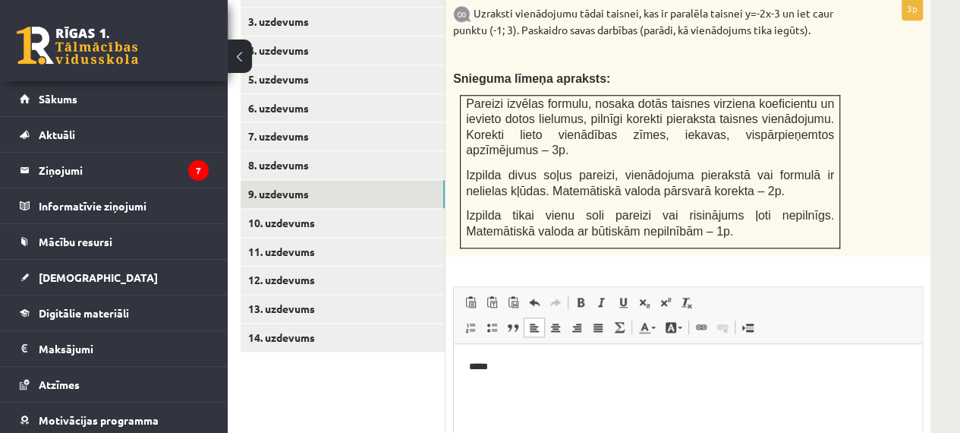
scroll to position [749, 33]
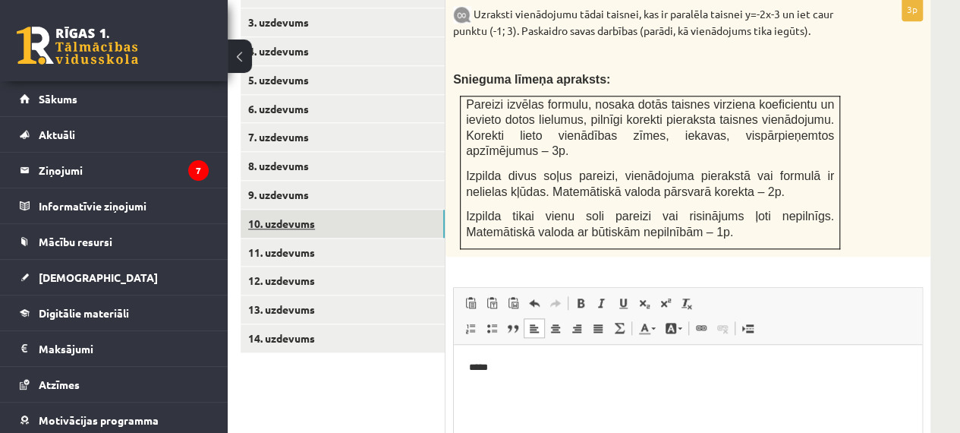
click at [386, 210] on link "10. uzdevums" at bounding box center [343, 224] width 204 height 28
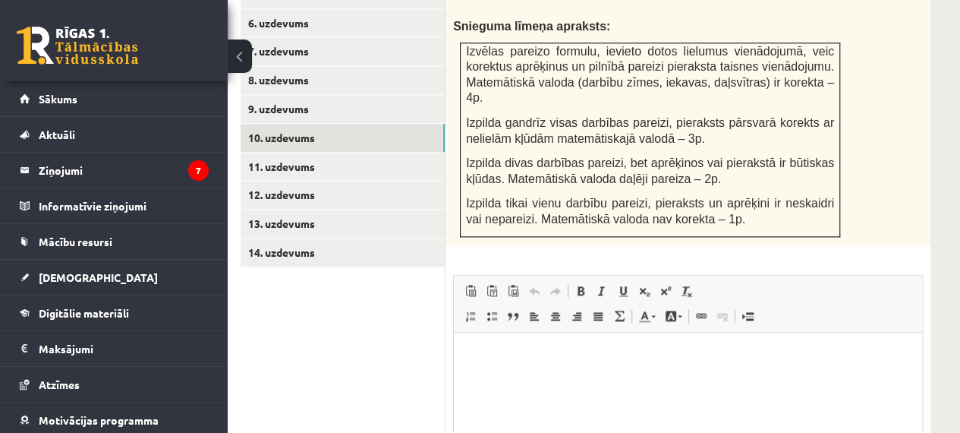
scroll to position [985, 33]
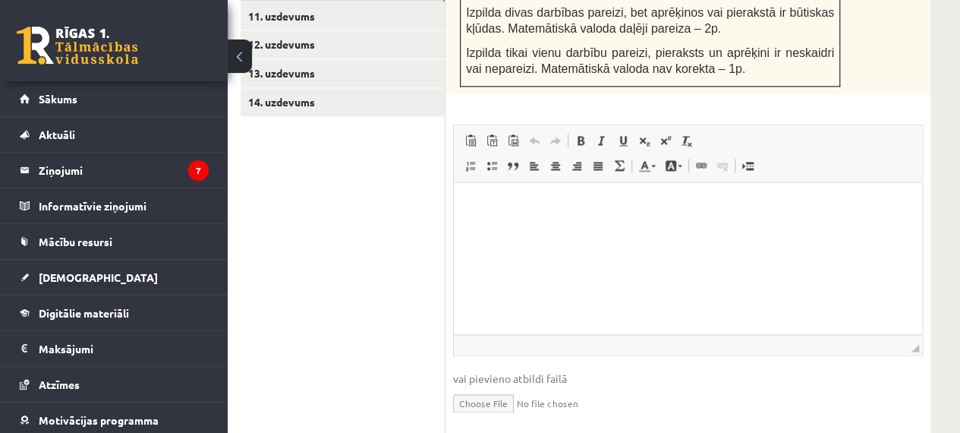
click at [483, 386] on input "file" at bounding box center [688, 401] width 470 height 31
type input "**********"
click at [534, 228] on html at bounding box center [688, 204] width 468 height 46
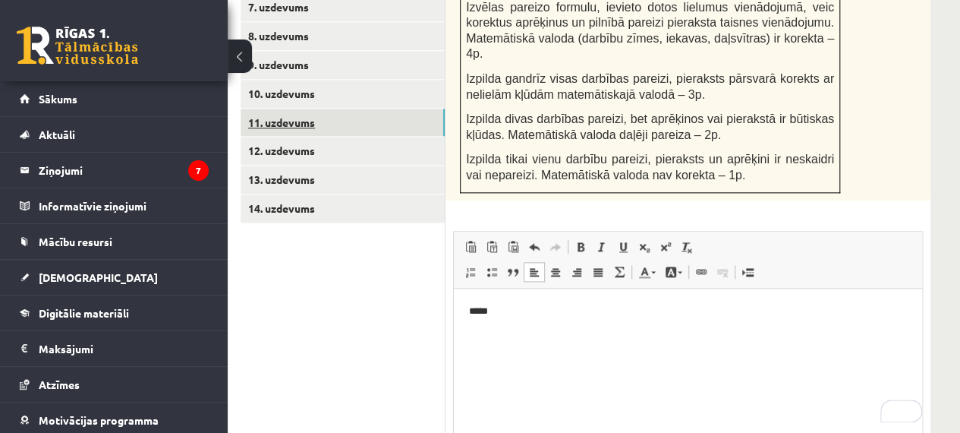
click at [363, 109] on link "11. uzdevums" at bounding box center [343, 123] width 204 height 28
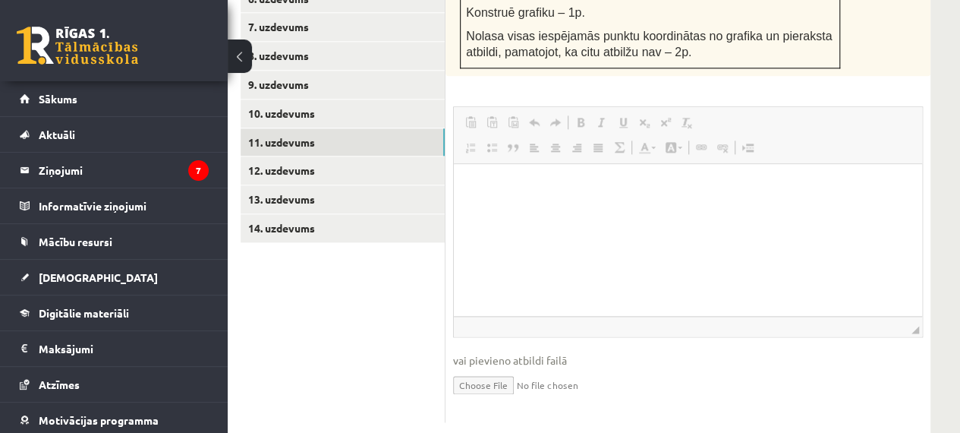
scroll to position [0, 0]
click at [519, 210] on html at bounding box center [688, 187] width 468 height 46
click at [485, 368] on input "file" at bounding box center [688, 383] width 470 height 31
type input "**********"
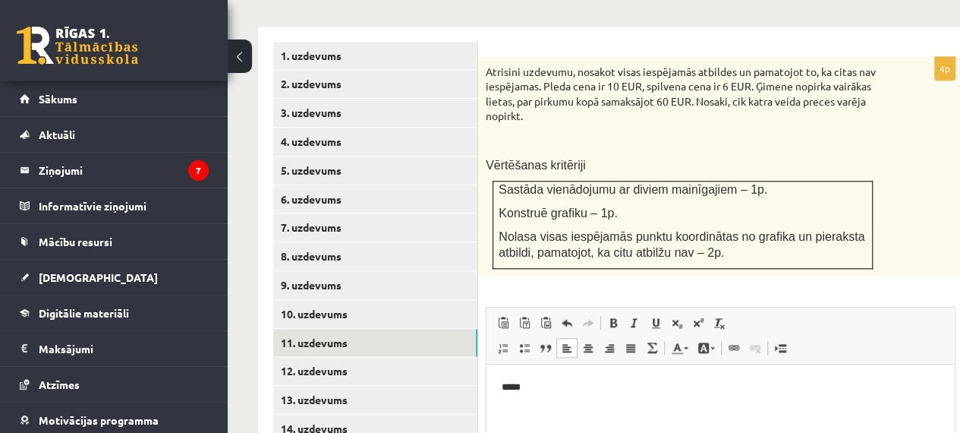
scroll to position [664, 0]
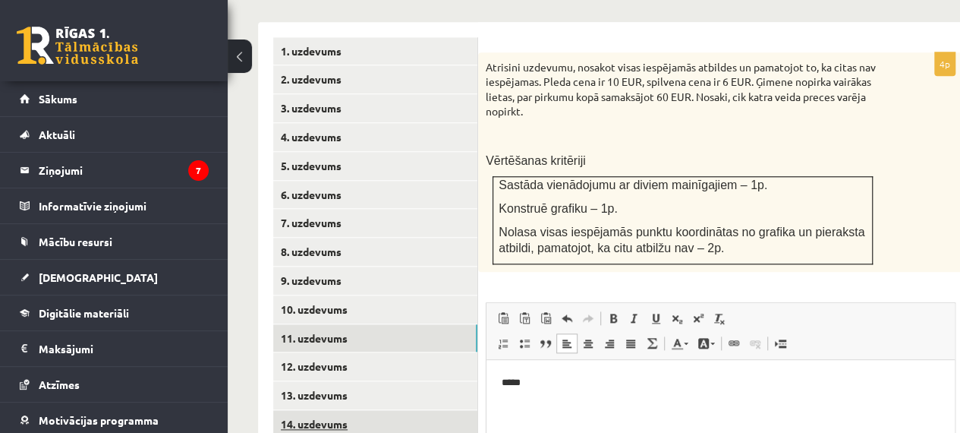
click at [372, 410] on link "14. uzdevums" at bounding box center [375, 424] width 204 height 28
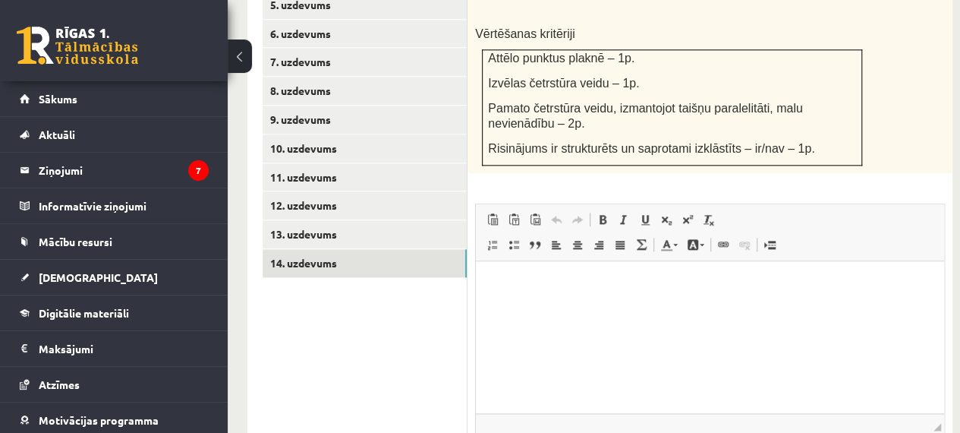
scroll to position [922, 11]
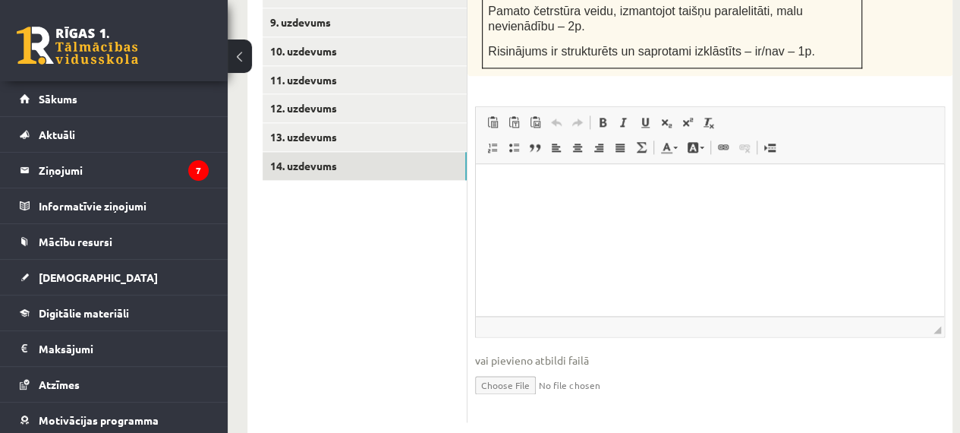
click at [484, 368] on input "file" at bounding box center [710, 383] width 470 height 31
type input "**********"
click at [532, 191] on p "To enrich screen reader interactions, please activate Accessibility in Grammarl…" at bounding box center [710, 187] width 438 height 16
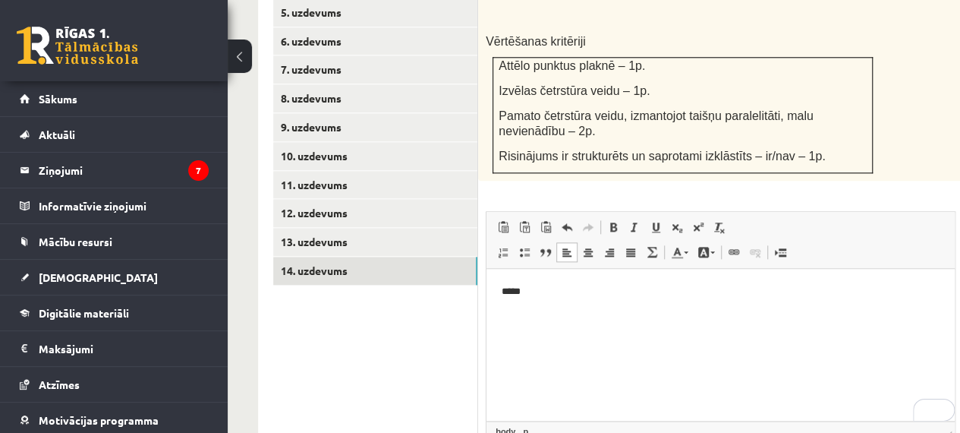
scroll to position [922, 0]
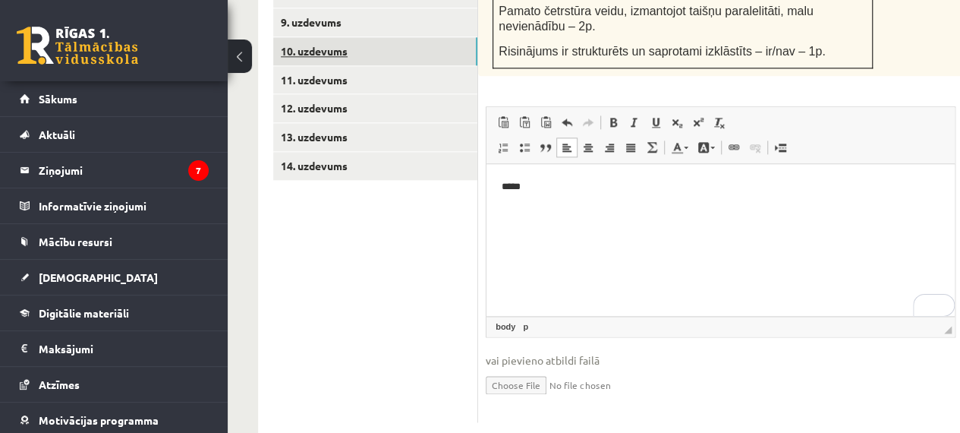
click at [365, 37] on link "10. uzdevums" at bounding box center [375, 51] width 204 height 28
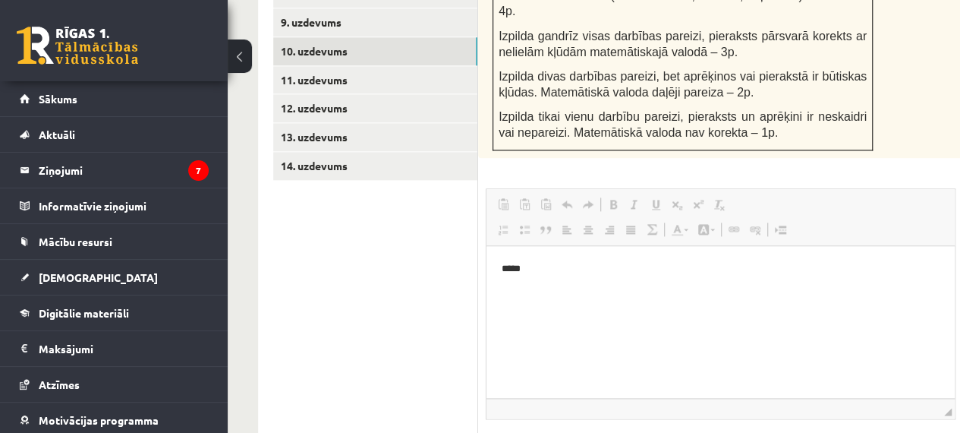
scroll to position [0, 0]
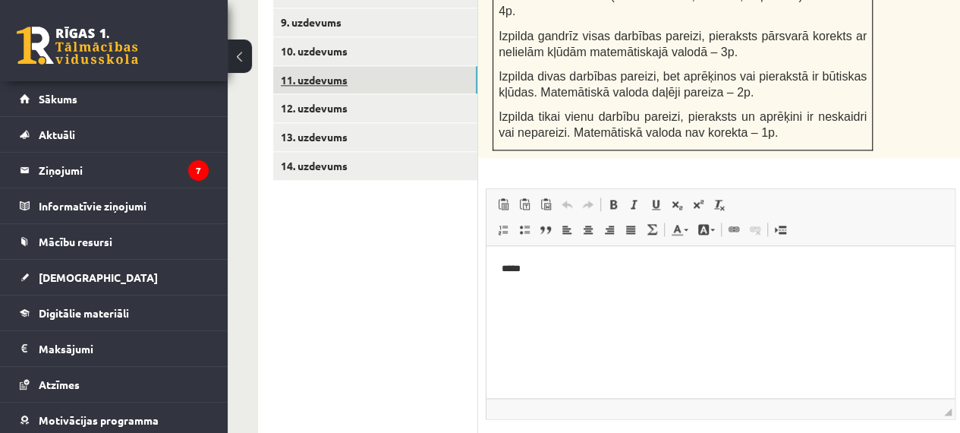
click at [380, 66] on link "11. uzdevums" at bounding box center [375, 80] width 204 height 28
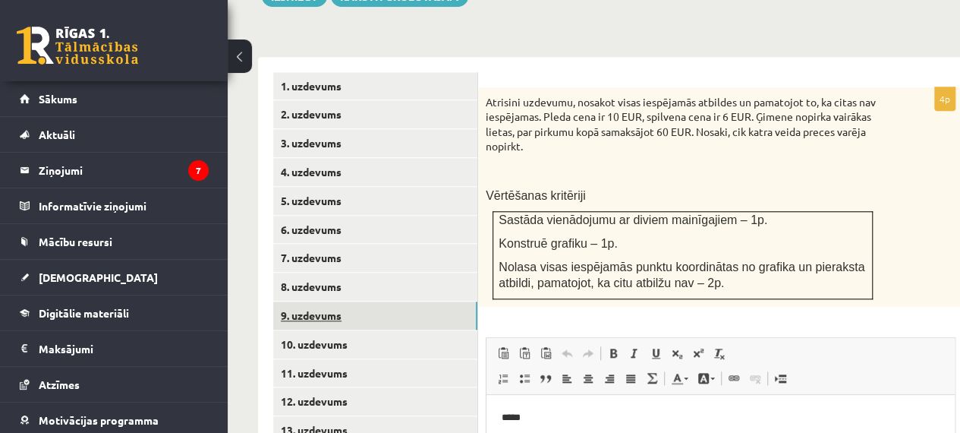
click at [361, 301] on link "9. uzdevums" at bounding box center [375, 315] width 204 height 28
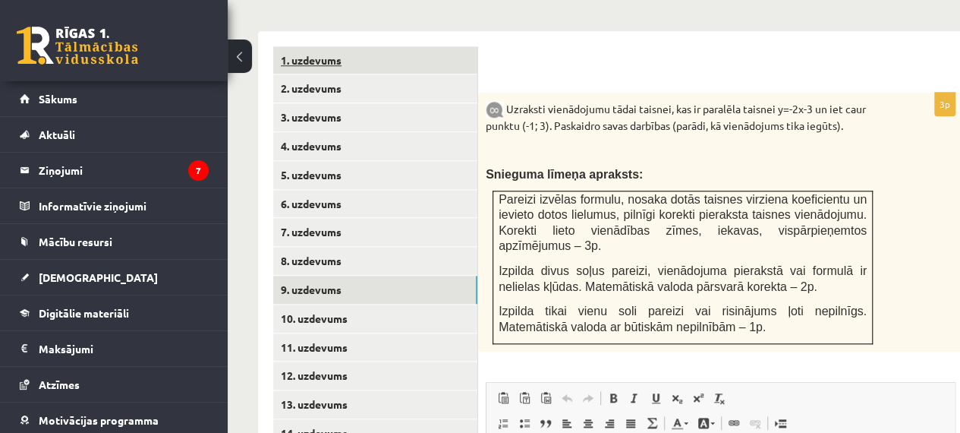
click at [308, 46] on link "1. uzdevums" at bounding box center [375, 60] width 204 height 28
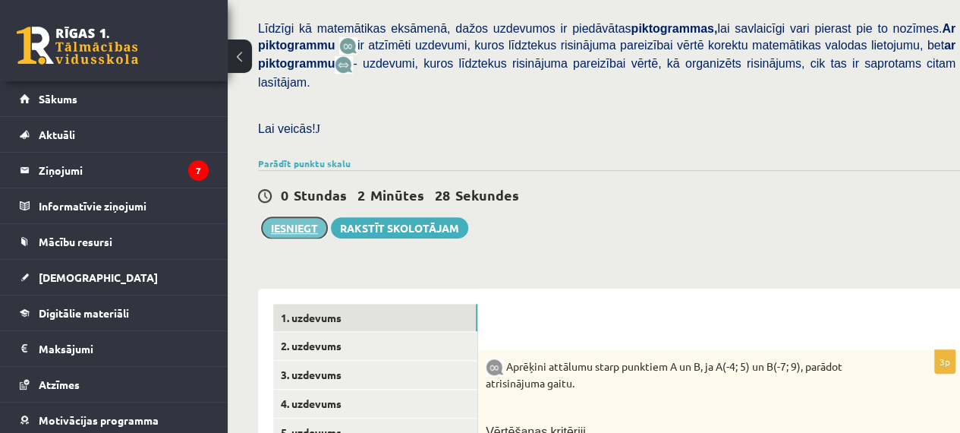
click at [290, 217] on button "Iesniegt" at bounding box center [294, 227] width 65 height 21
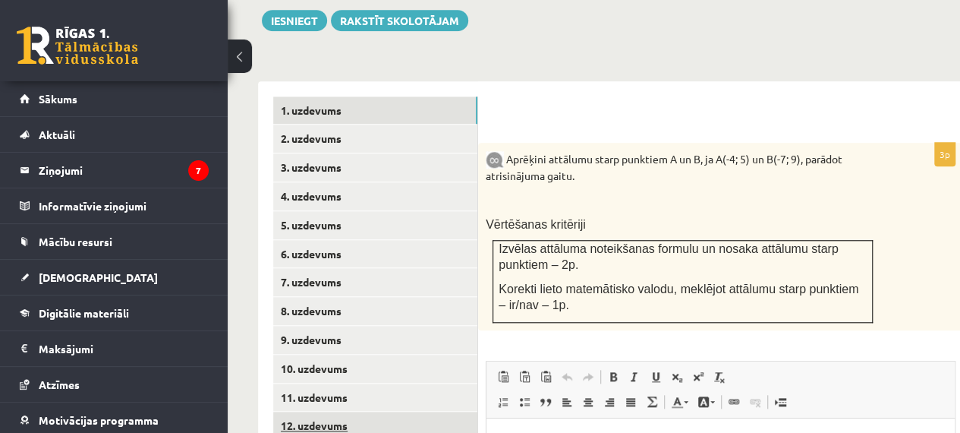
scroll to position [667, 0]
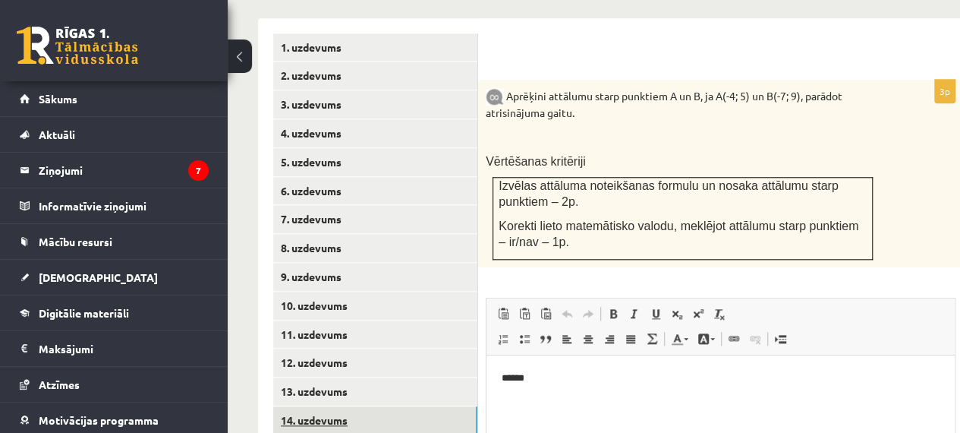
click at [342, 406] on link "14. uzdevums" at bounding box center [375, 420] width 204 height 28
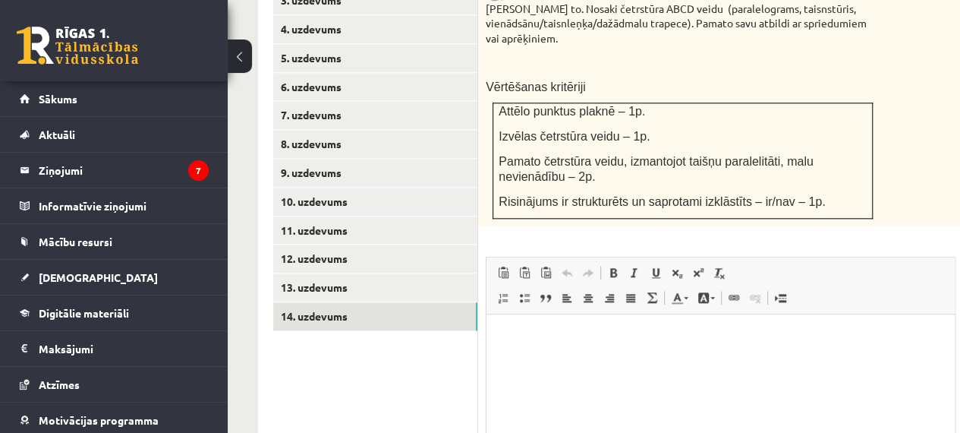
scroll to position [922, 0]
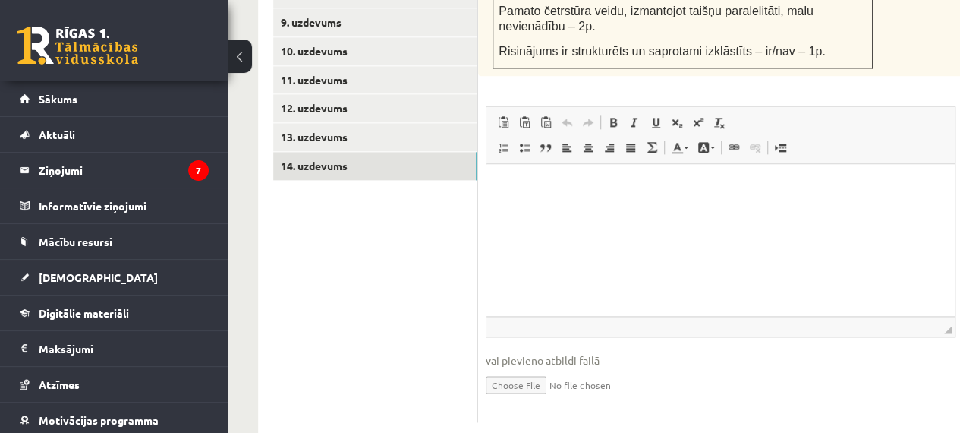
click at [513, 368] on input "file" at bounding box center [721, 383] width 470 height 31
type input "**********"
click at [569, 210] on html at bounding box center [721, 187] width 468 height 46
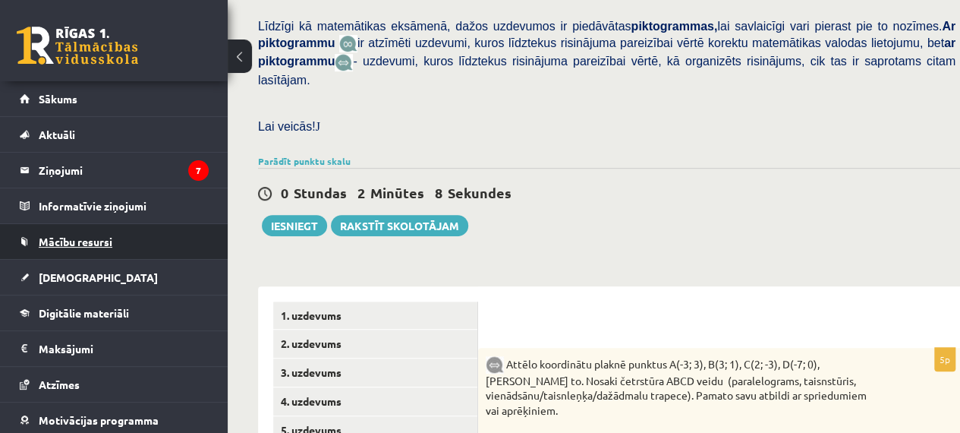
scroll to position [398, 0]
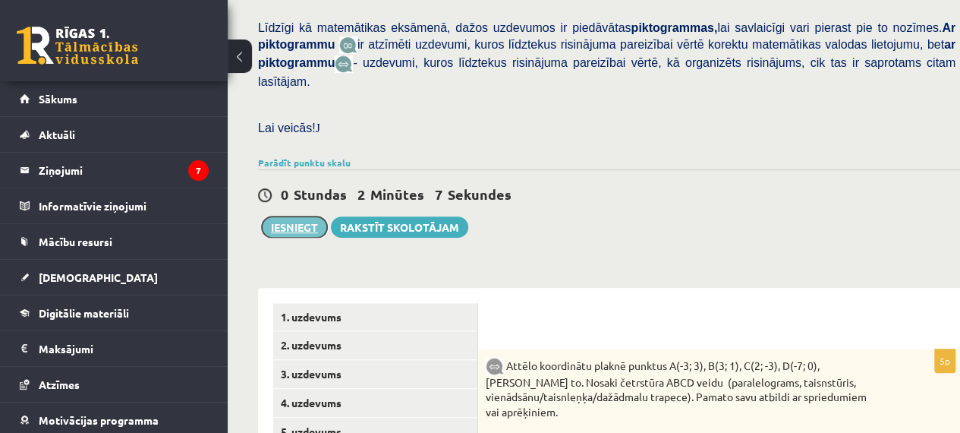
click at [278, 216] on button "Iesniegt" at bounding box center [294, 226] width 65 height 21
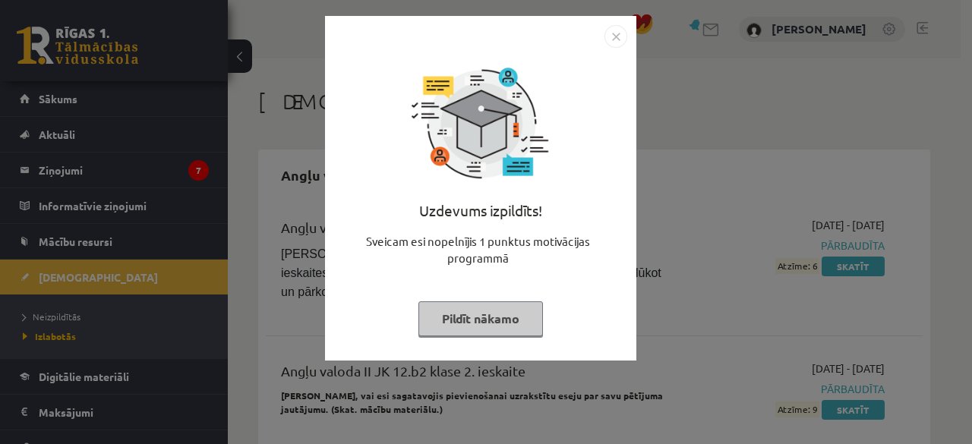
click at [479, 326] on button "Pildīt nākamo" at bounding box center [480, 318] width 125 height 35
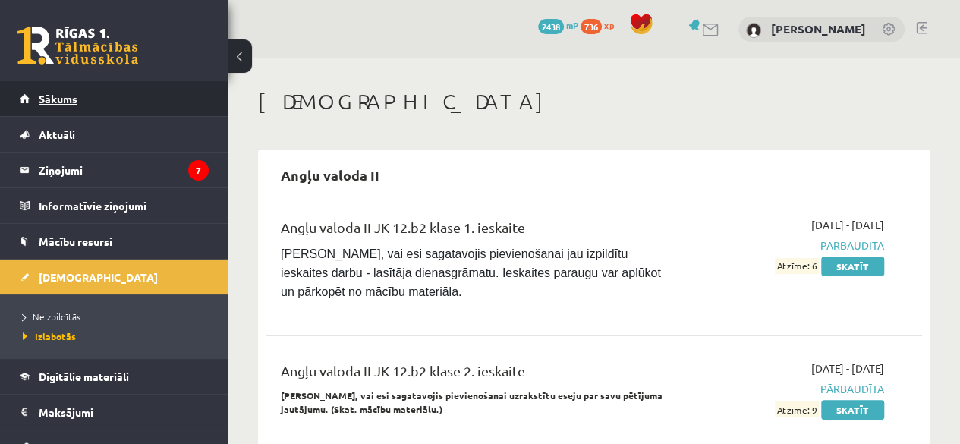
click at [167, 107] on link "Sākums" at bounding box center [114, 98] width 189 height 35
